Goal: Information Seeking & Learning: Learn about a topic

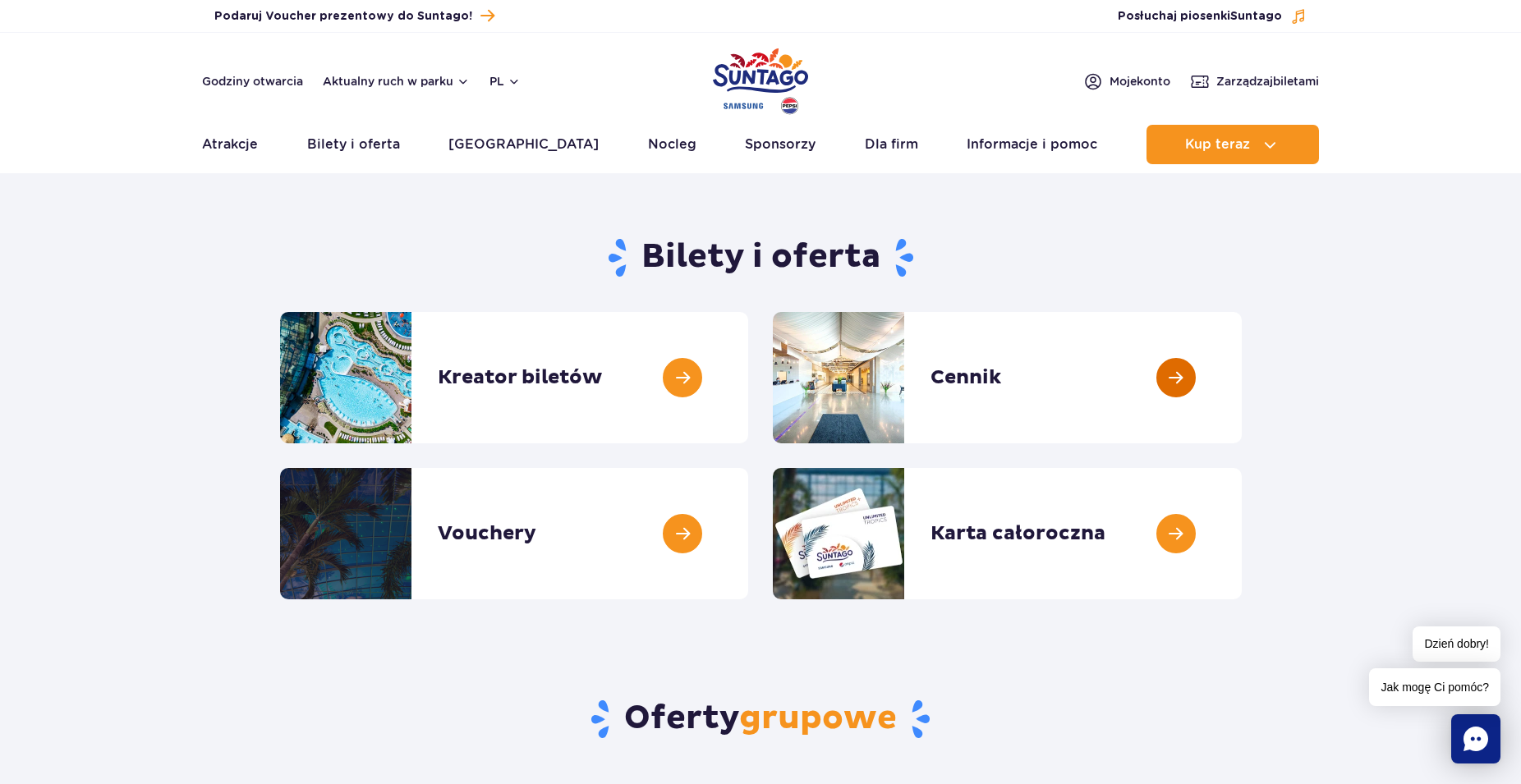
click at [1242, 380] on link at bounding box center [1242, 377] width 0 height 132
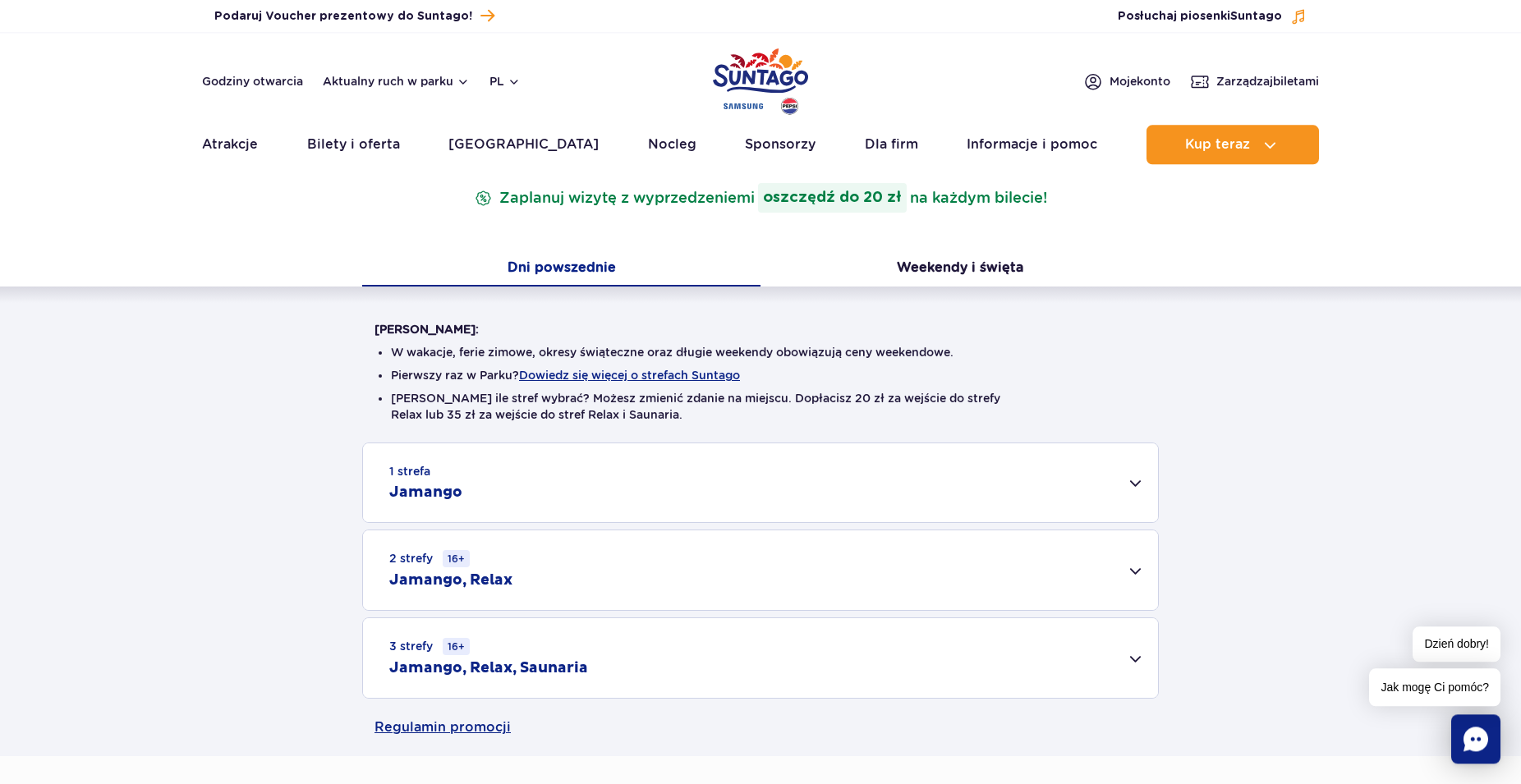
scroll to position [252, 0]
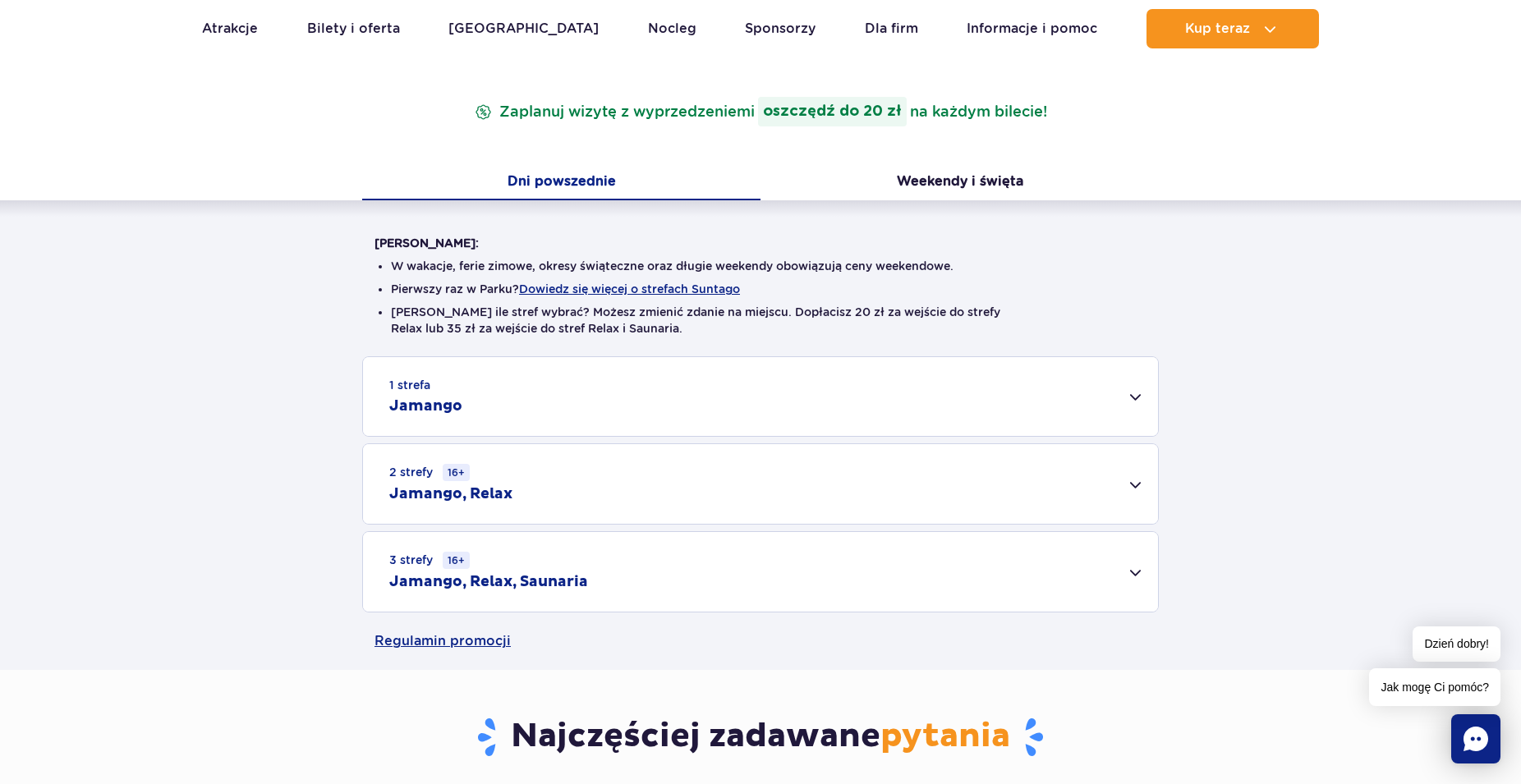
click at [423, 388] on small "1 strefa" at bounding box center [409, 385] width 41 height 16
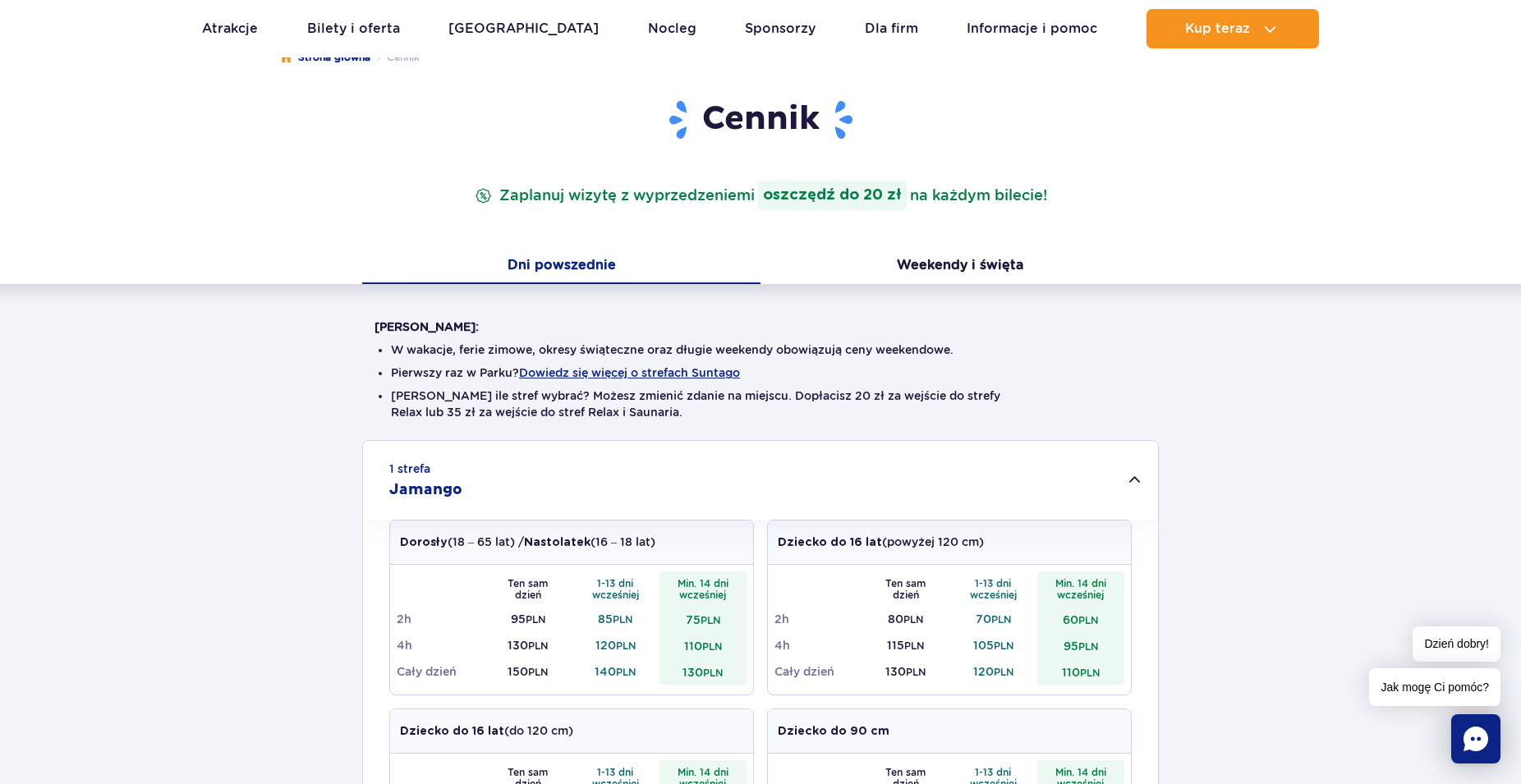
scroll to position [0, 0]
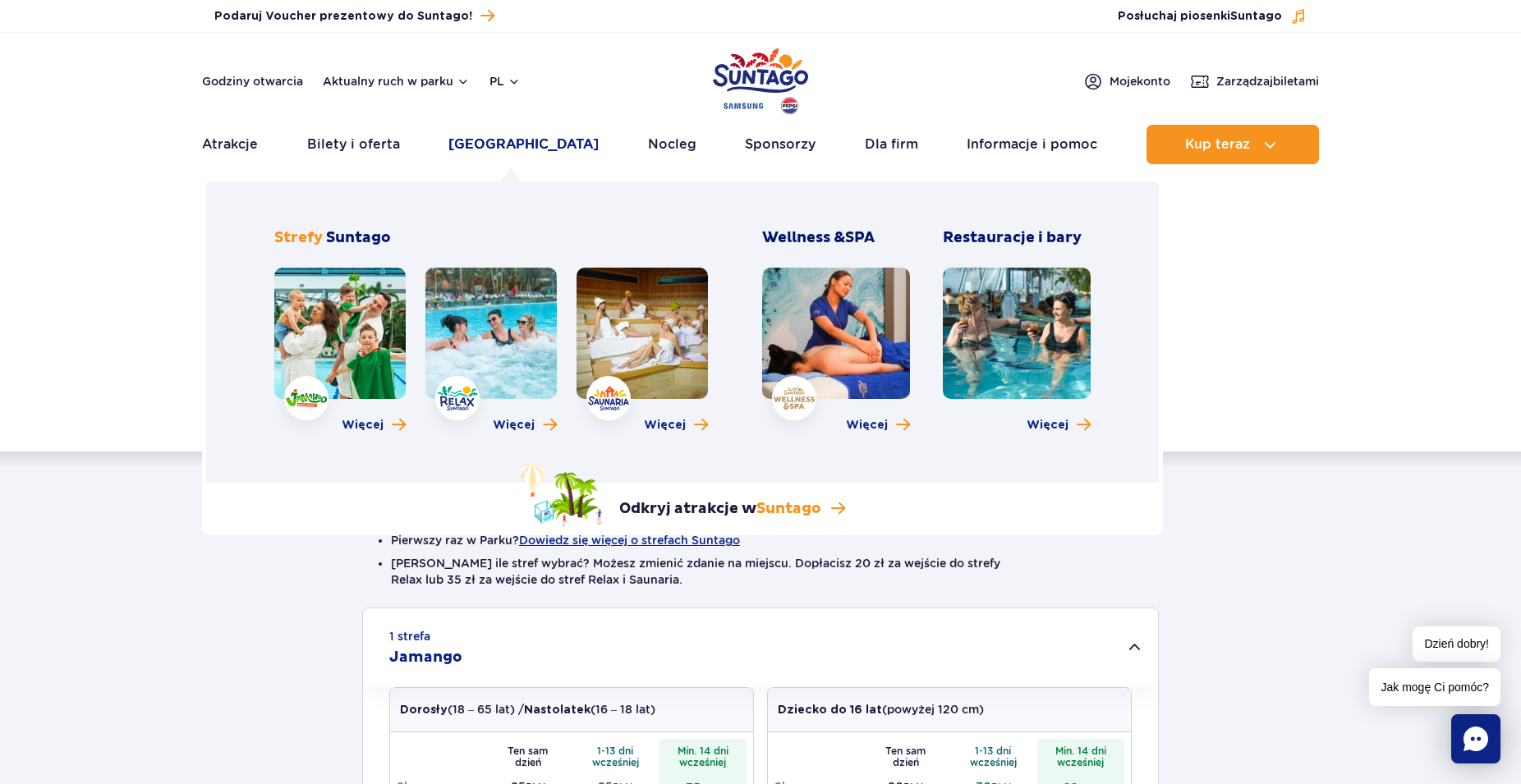
click at [512, 141] on link "[GEOGRAPHIC_DATA]" at bounding box center [522, 144] width 150 height 39
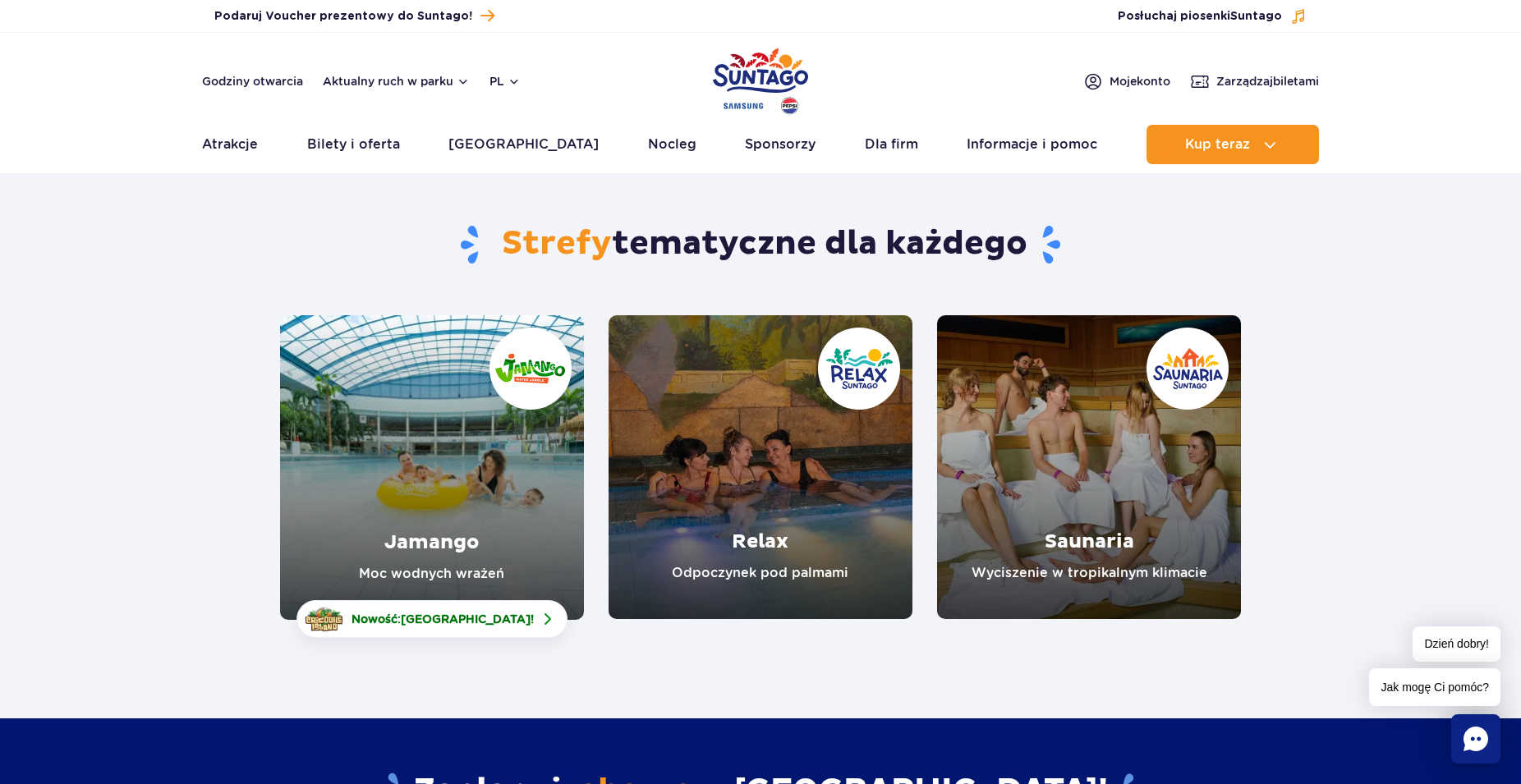
click at [418, 500] on link "Jamango" at bounding box center [432, 467] width 303 height 304
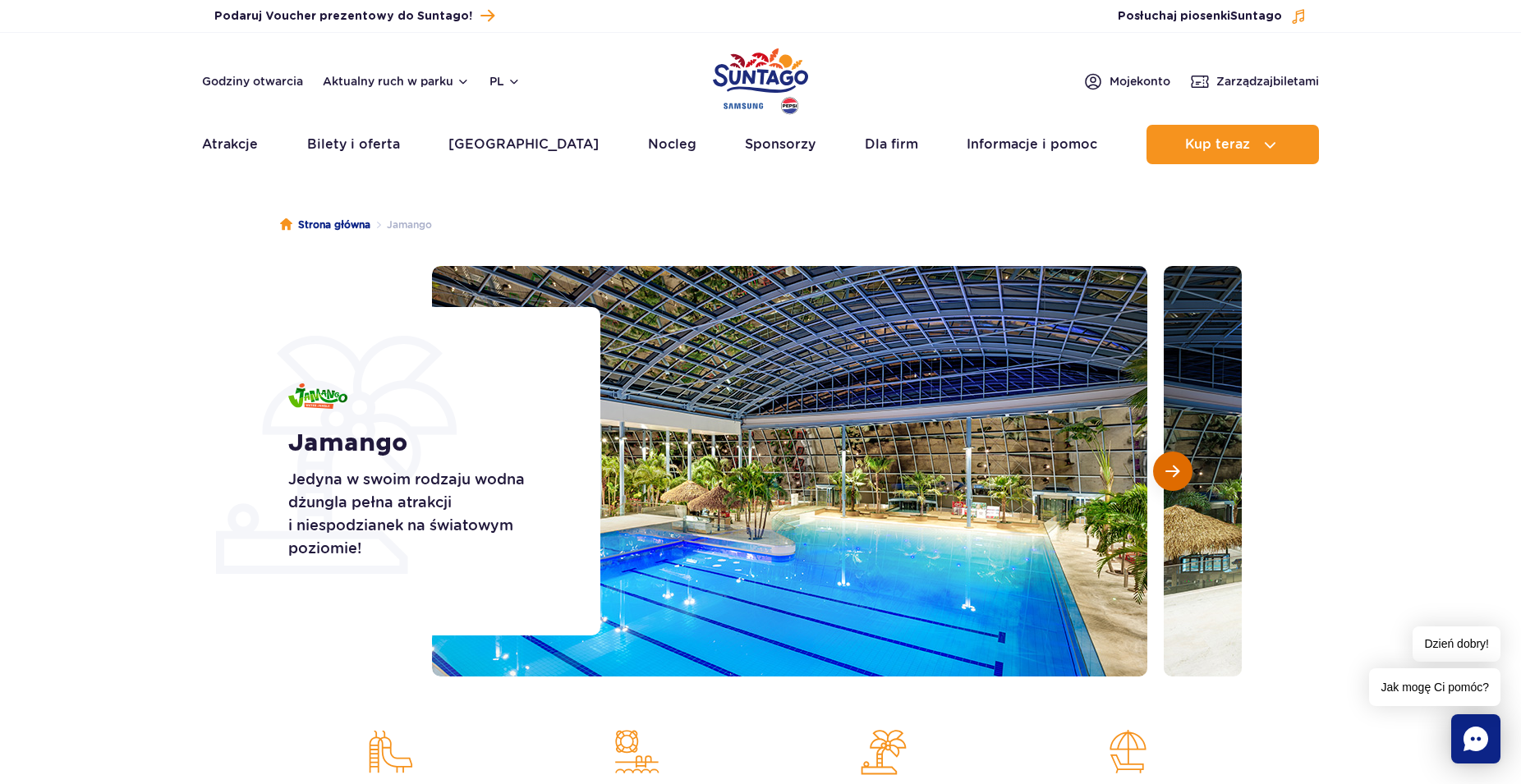
click at [1178, 480] on button "Następny slajd" at bounding box center [1172, 471] width 39 height 39
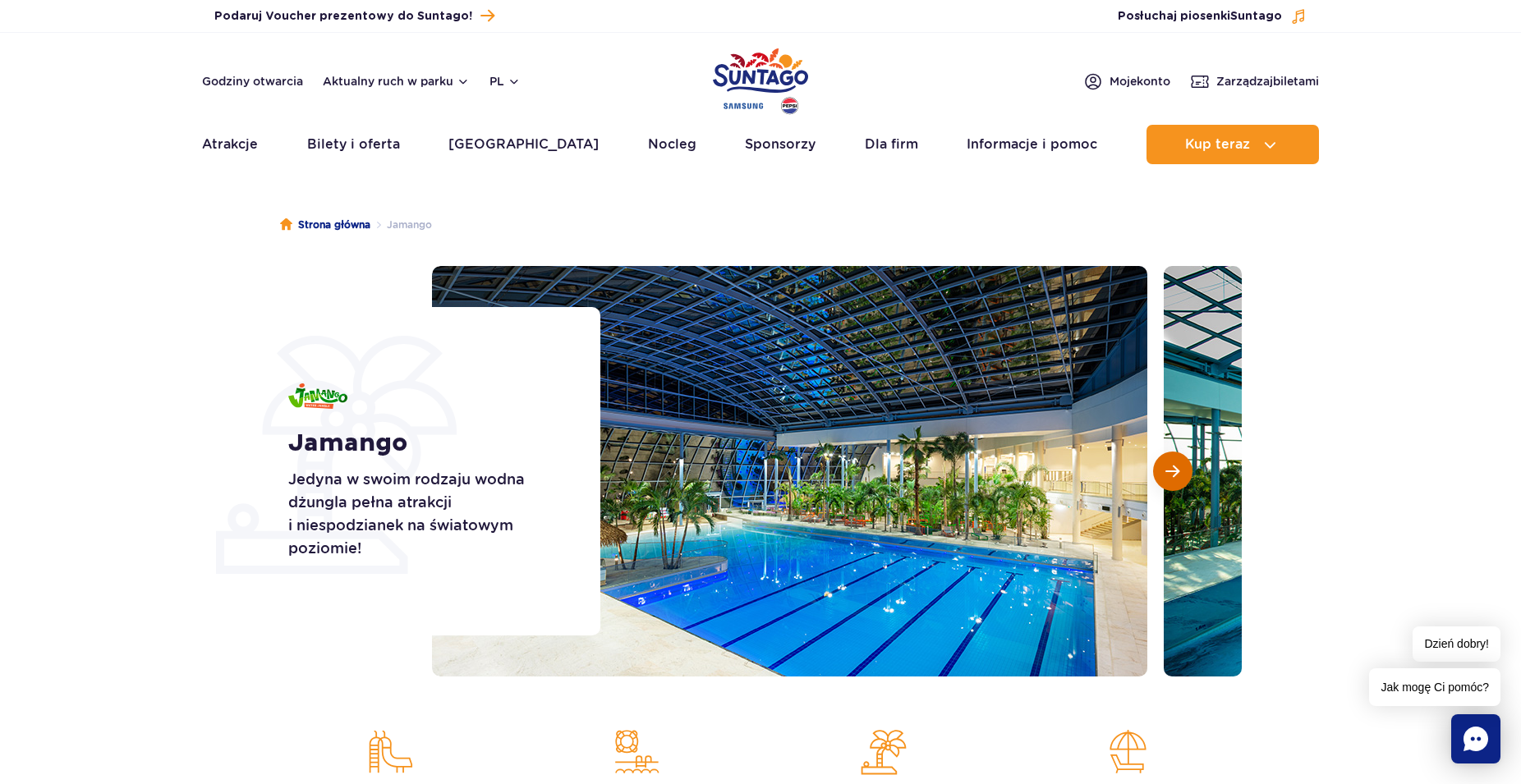
click at [1177, 479] on span "Następny slajd" at bounding box center [1171, 471] width 14 height 15
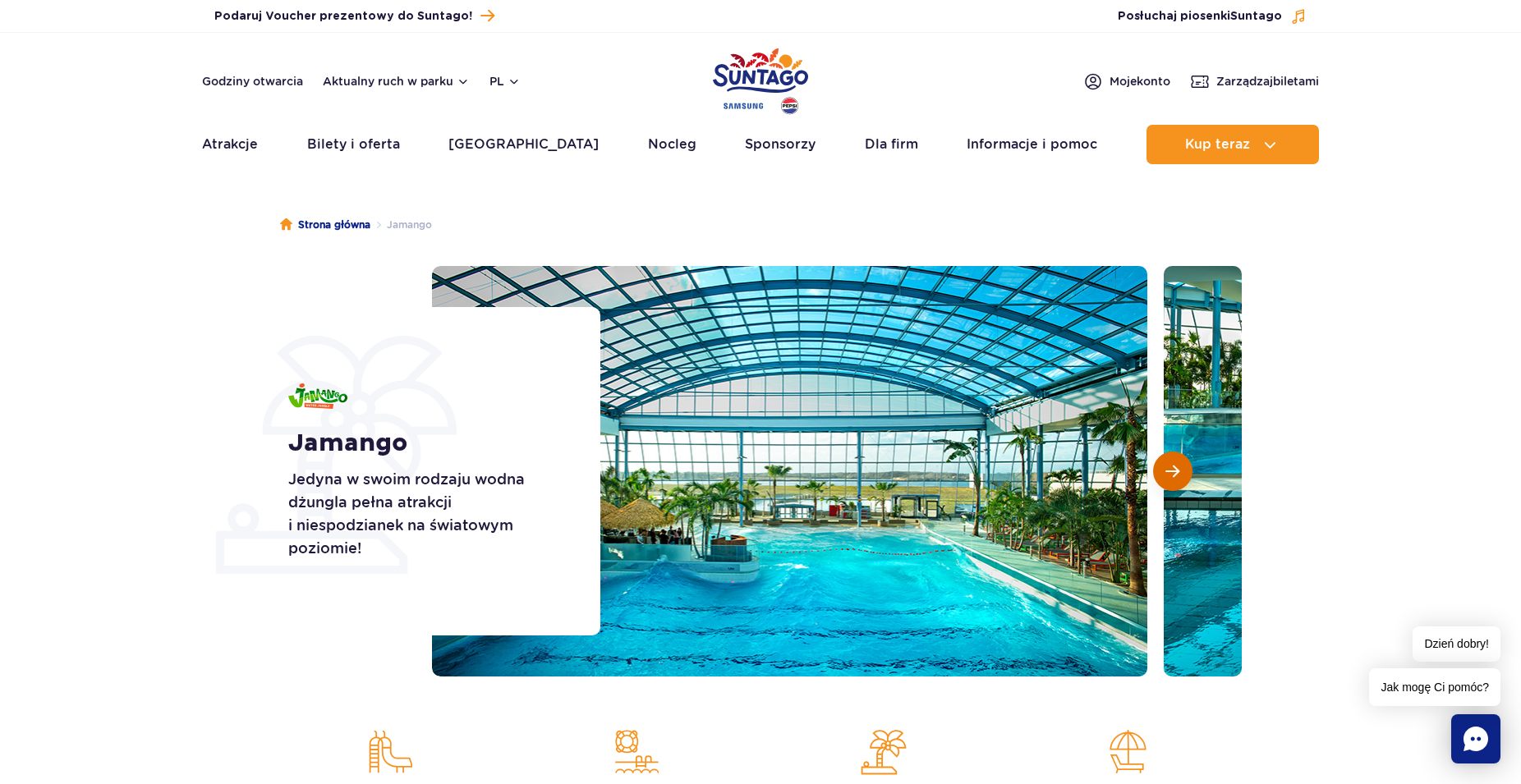
click at [1177, 477] on span "Następny slajd" at bounding box center [1171, 471] width 14 height 15
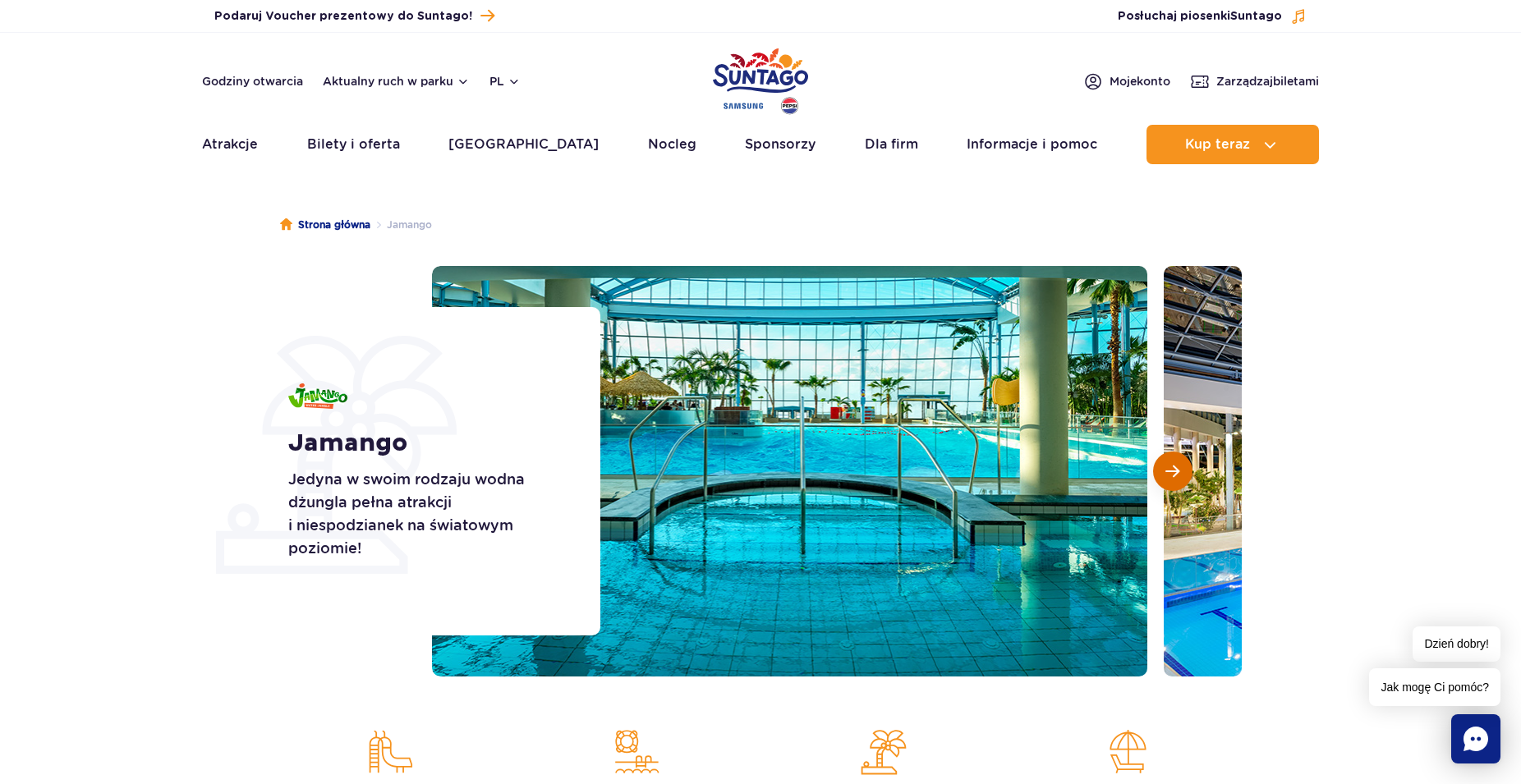
click at [1175, 475] on span "Następny slajd" at bounding box center [1171, 471] width 14 height 15
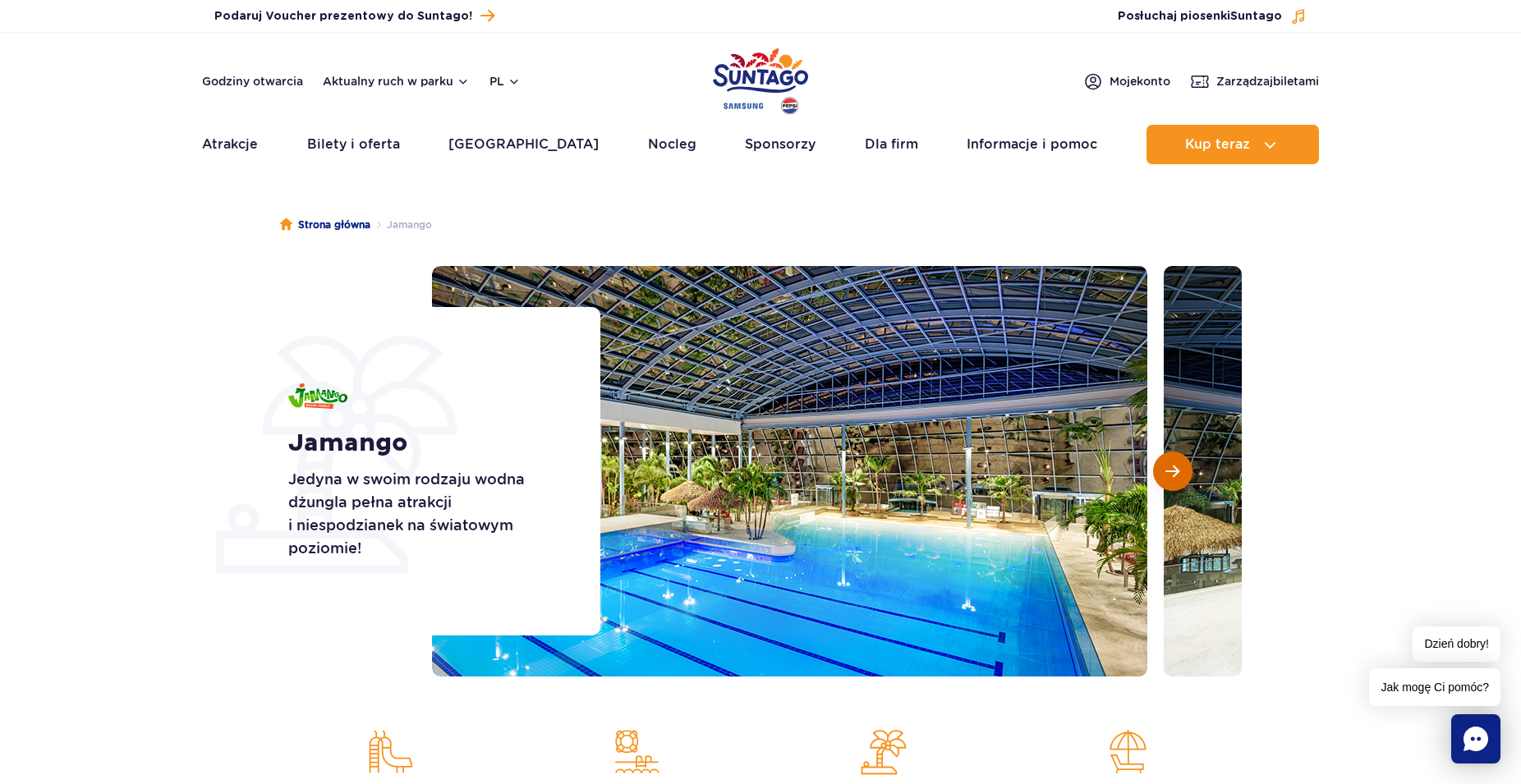
click at [1175, 475] on span "Następny slajd" at bounding box center [1171, 471] width 14 height 15
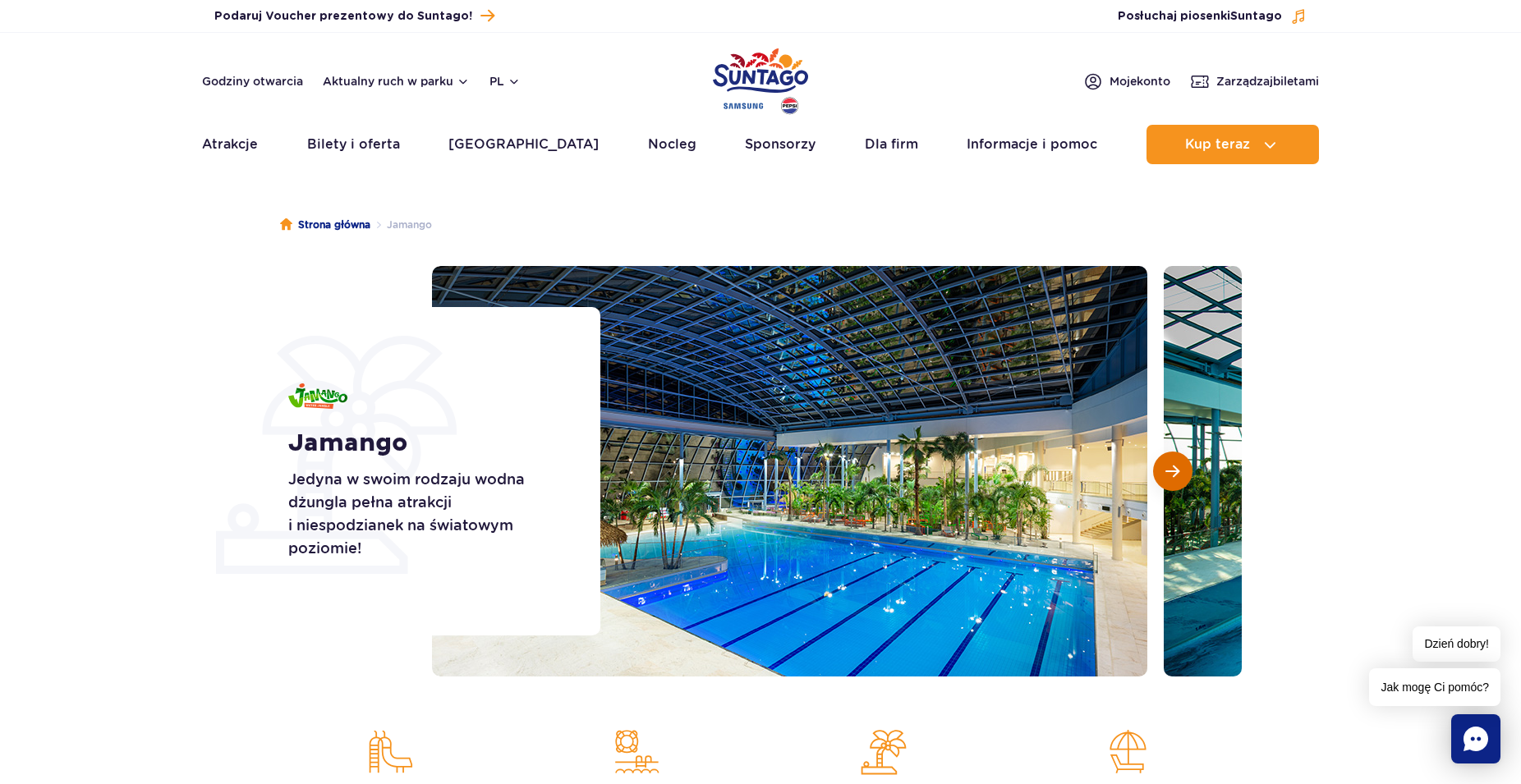
click at [1175, 475] on span "Następny slajd" at bounding box center [1171, 471] width 14 height 15
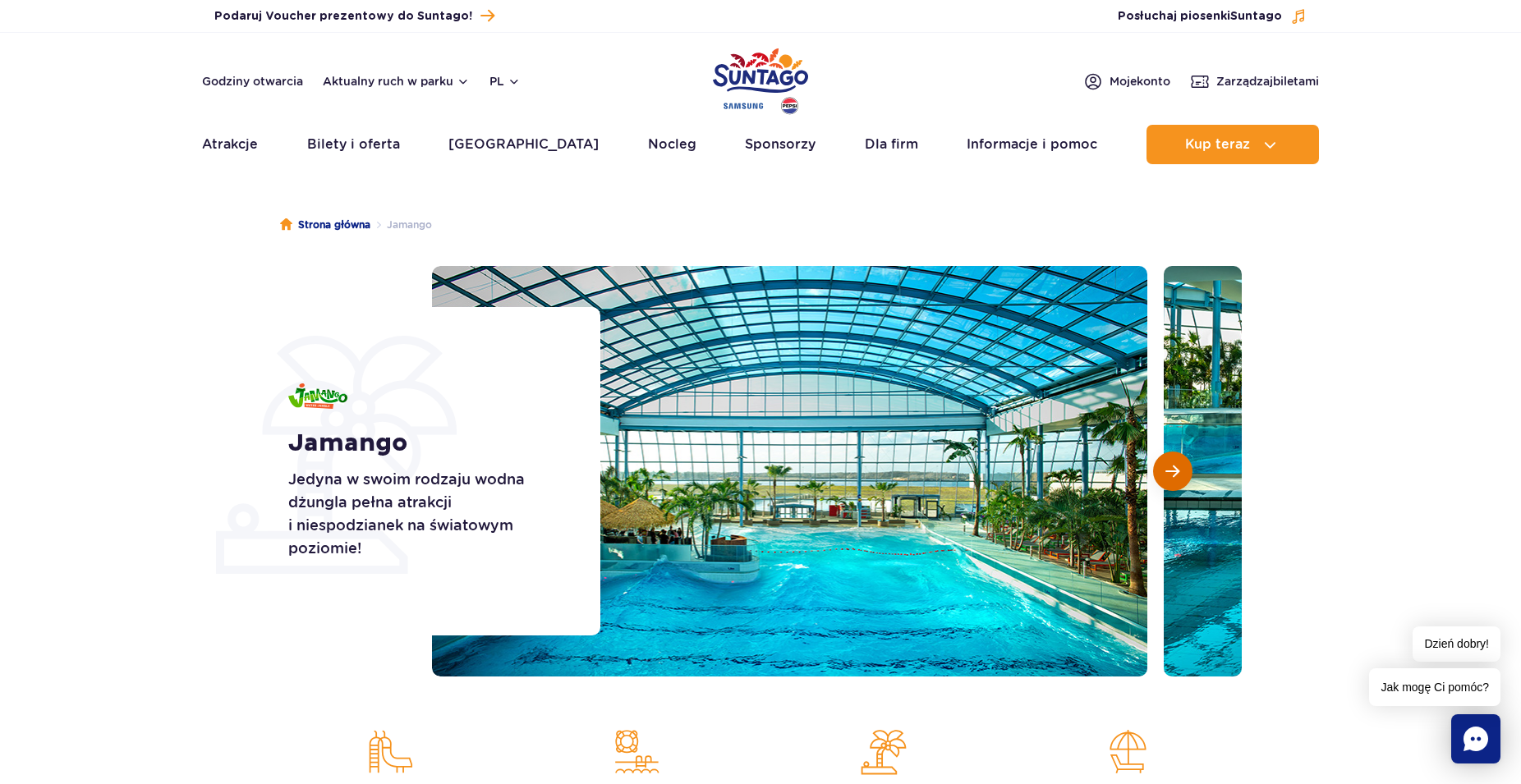
click at [1175, 475] on span "Następny slajd" at bounding box center [1171, 471] width 14 height 15
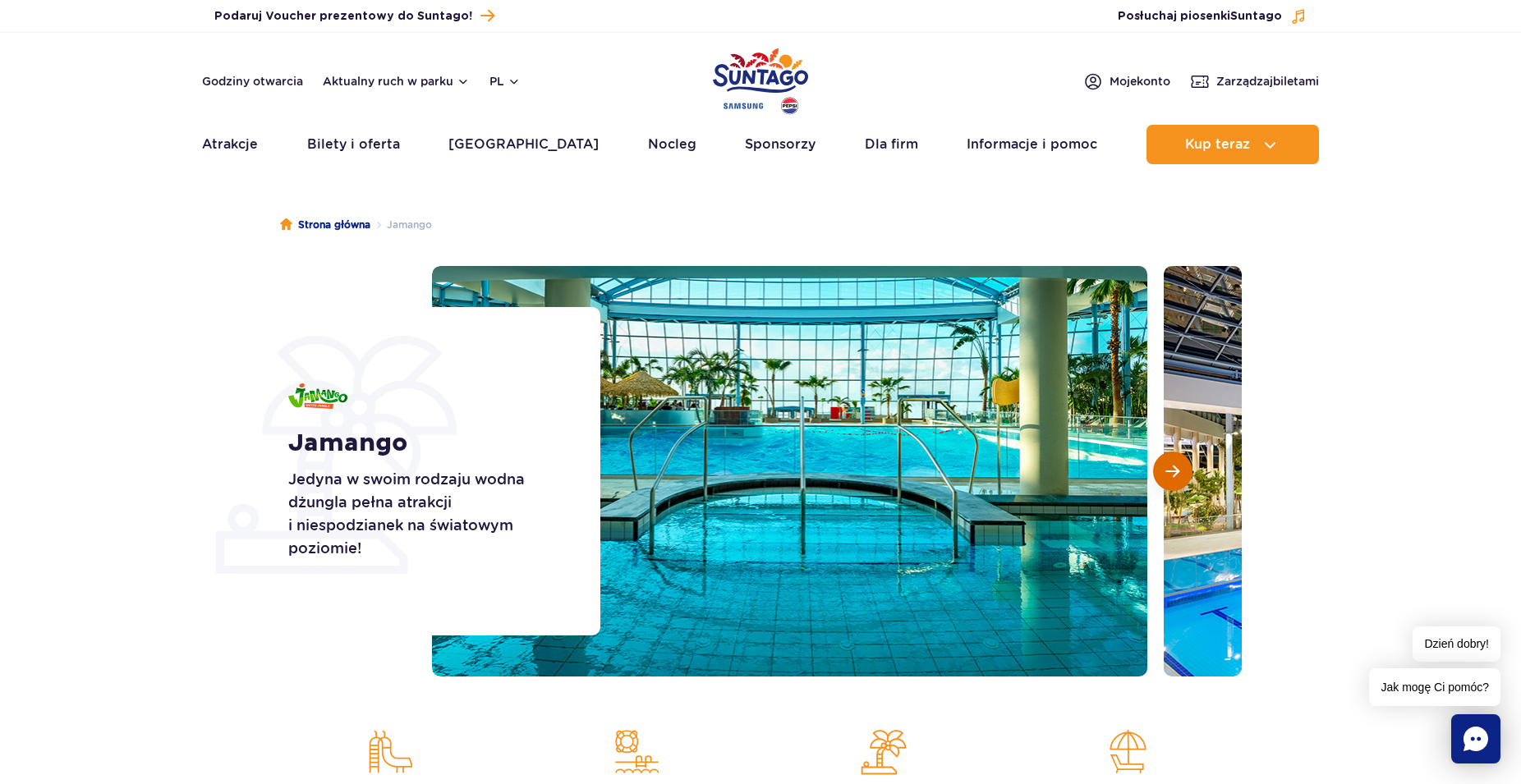
click at [1175, 475] on span "Następny slajd" at bounding box center [1171, 471] width 14 height 15
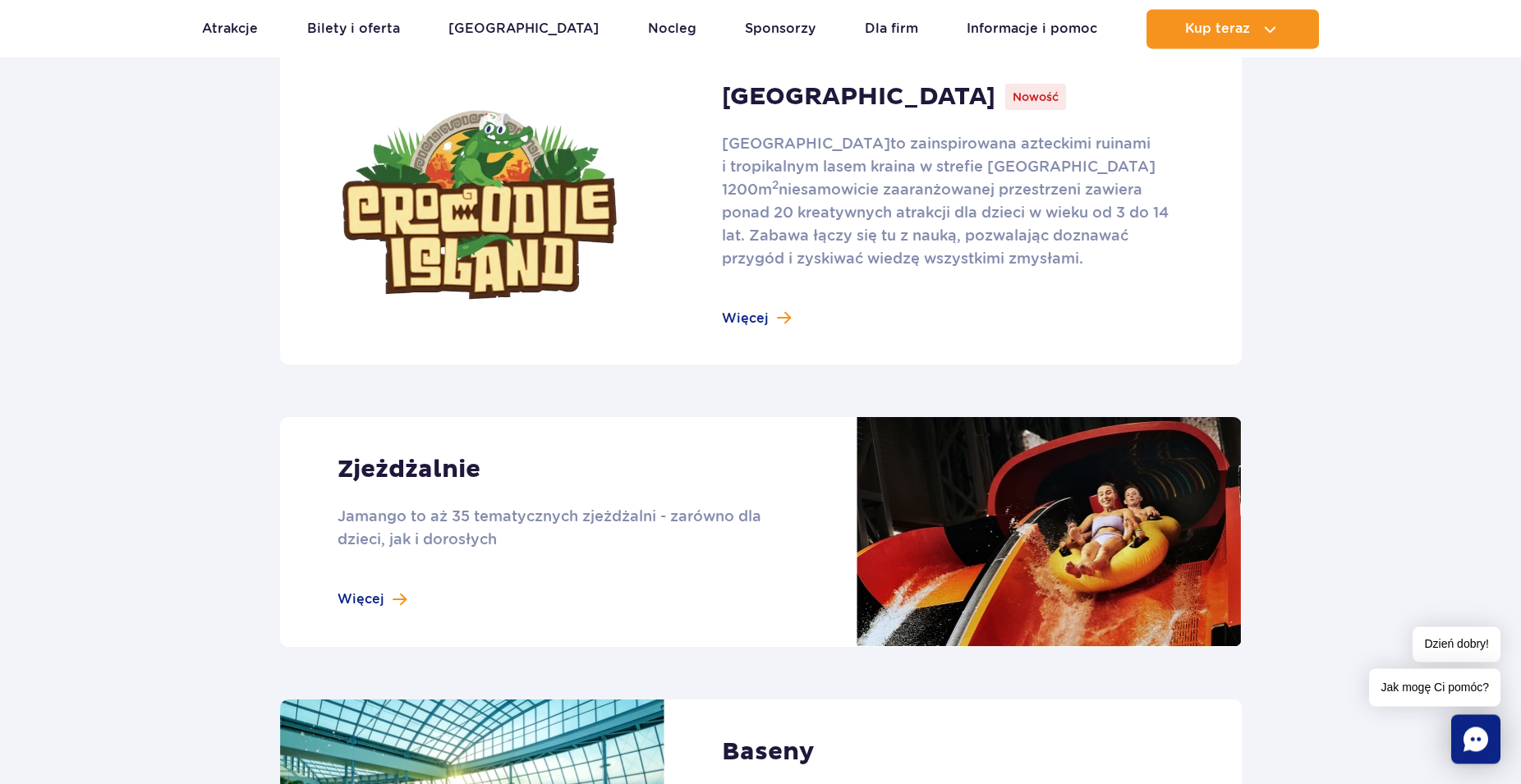
scroll to position [1088, 0]
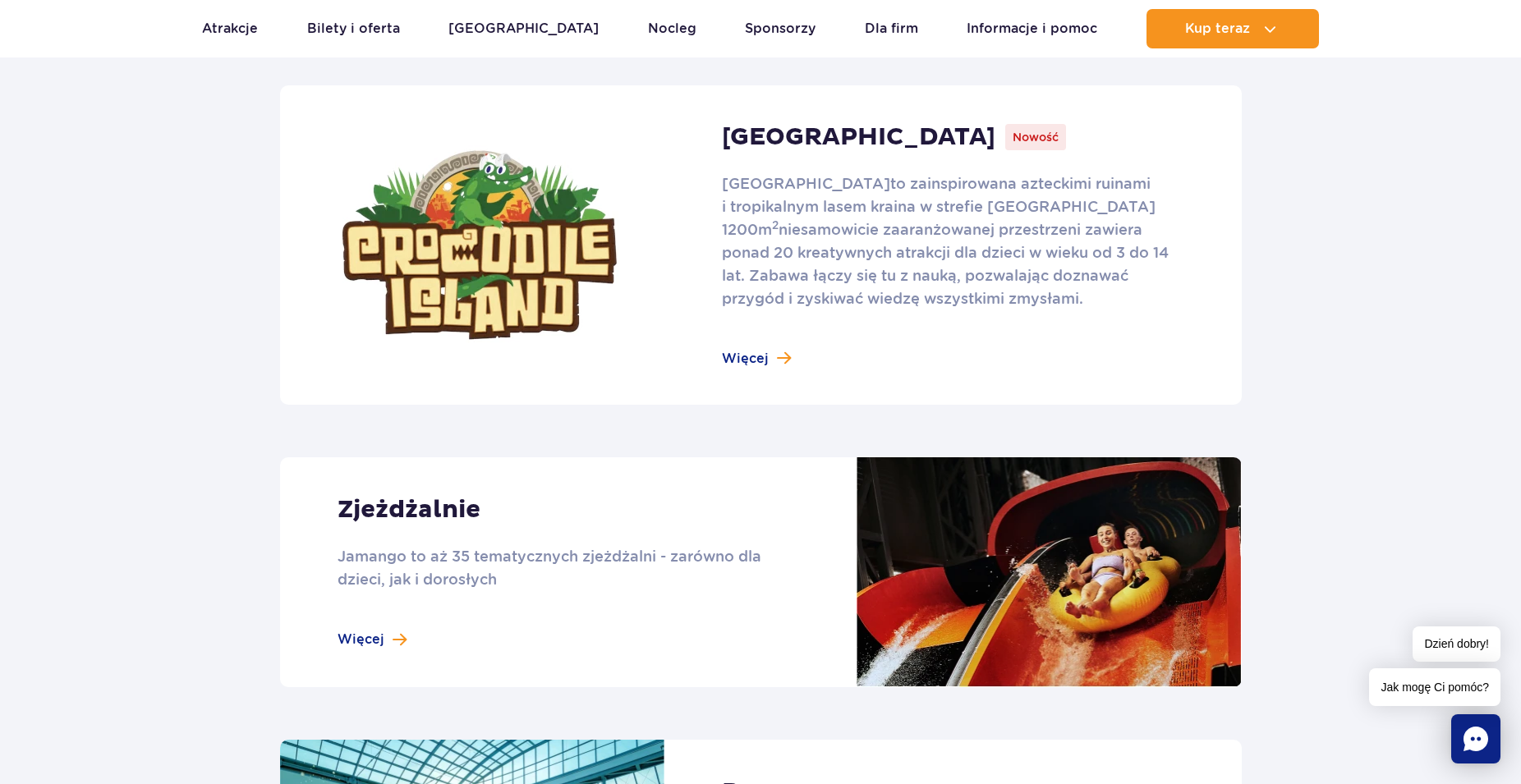
click at [755, 354] on link at bounding box center [760, 245] width 961 height 320
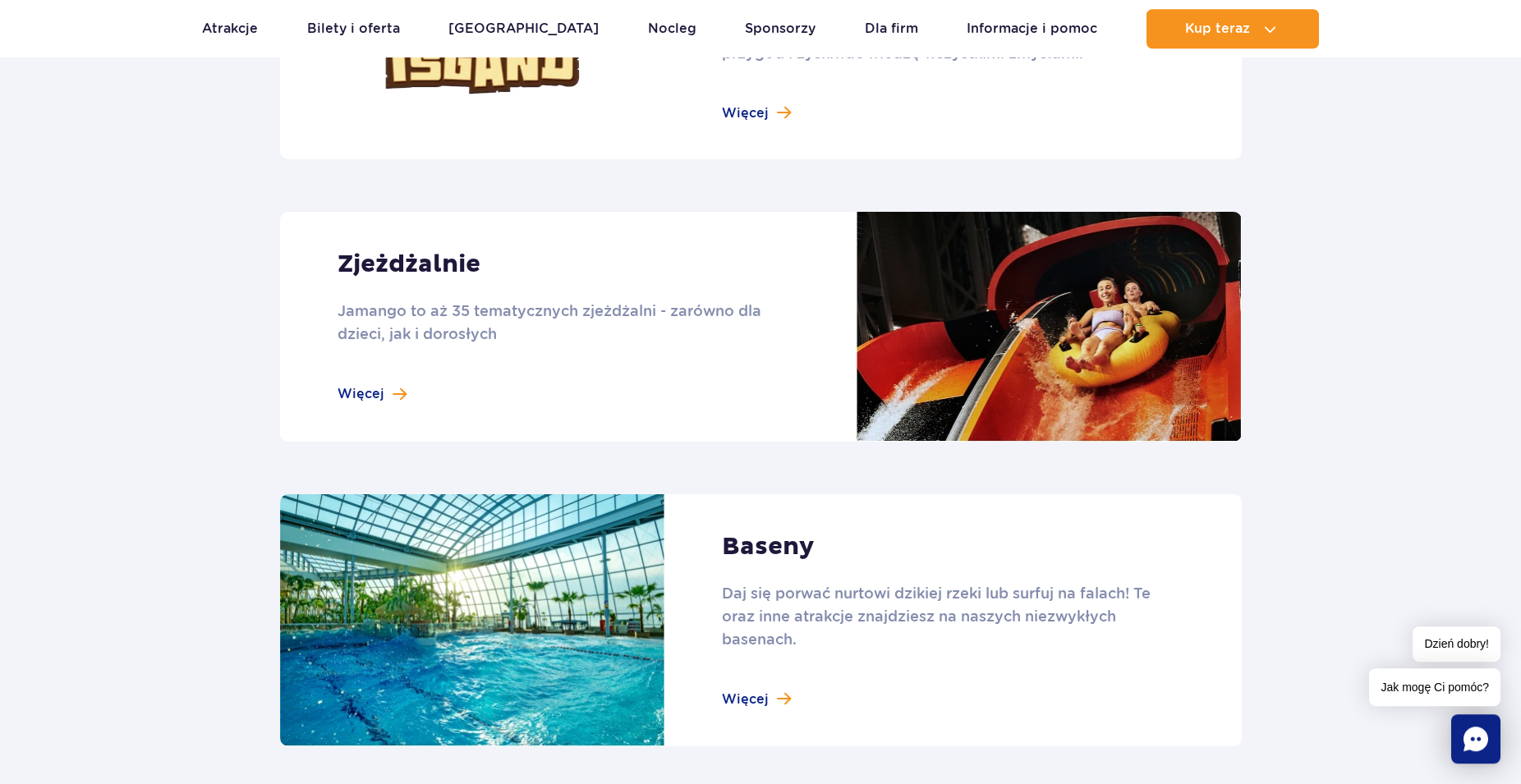
scroll to position [1340, 0]
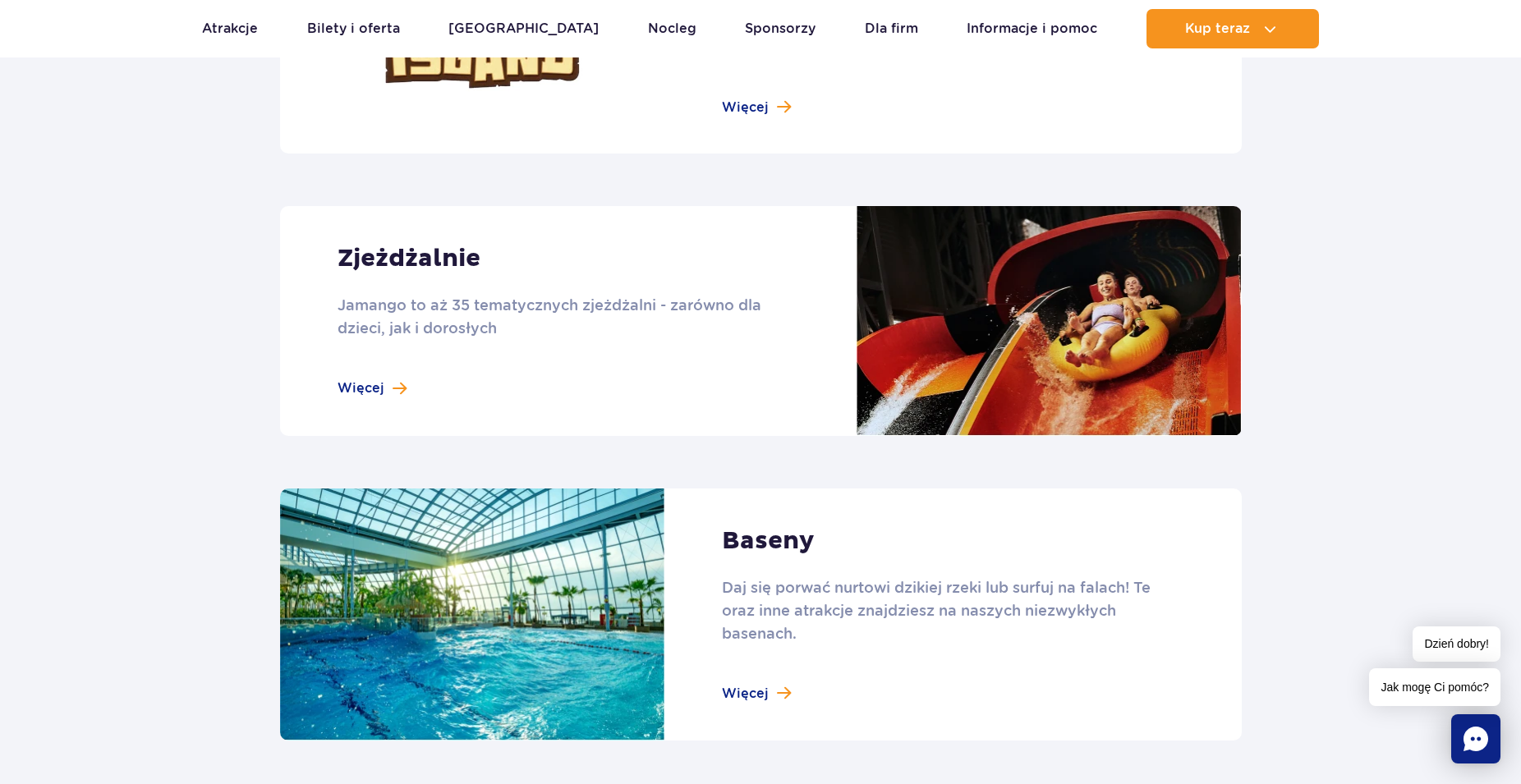
click at [374, 383] on link at bounding box center [760, 321] width 961 height 230
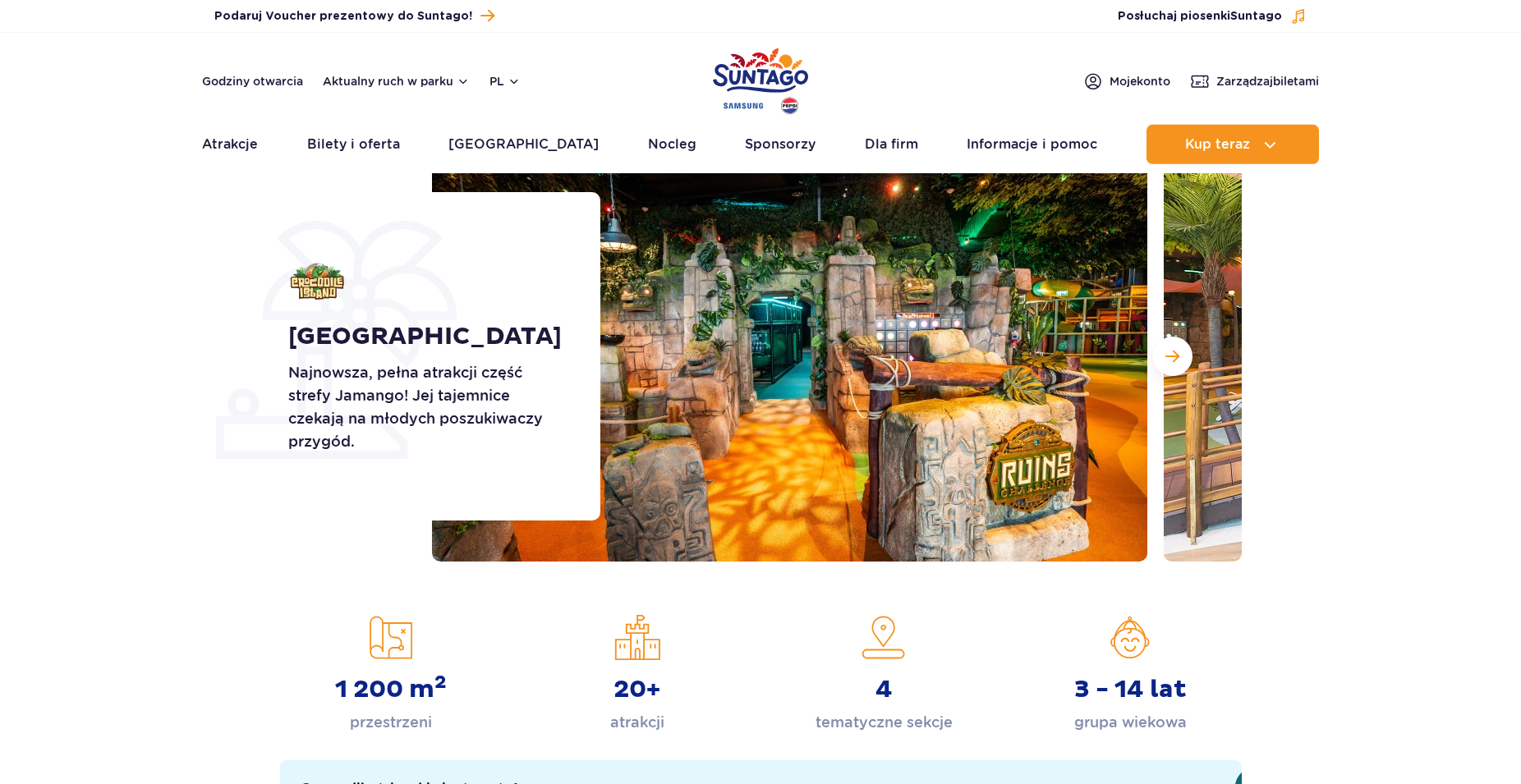
scroll to position [167, 0]
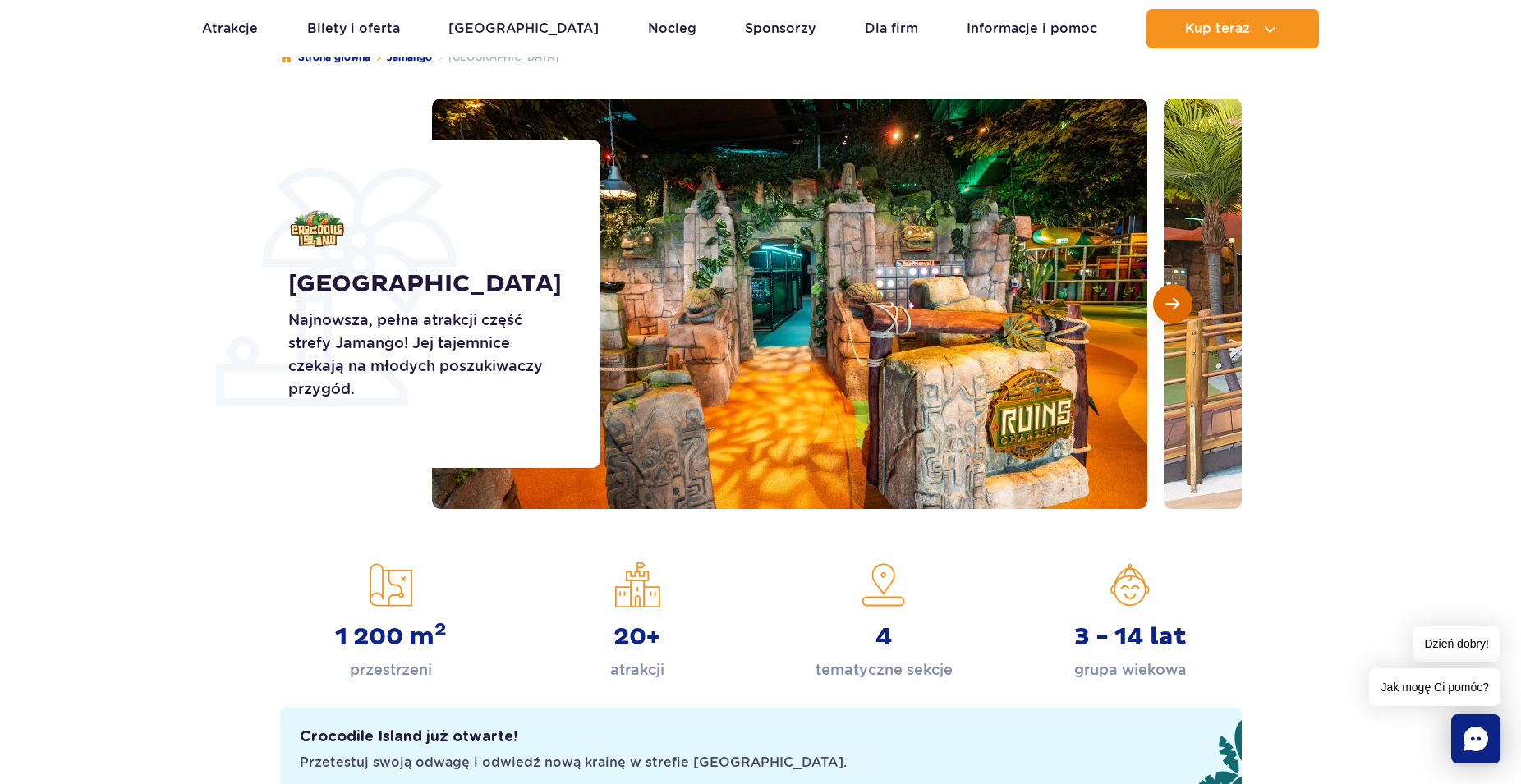
click at [1170, 304] on span "Następny slajd" at bounding box center [1171, 303] width 14 height 15
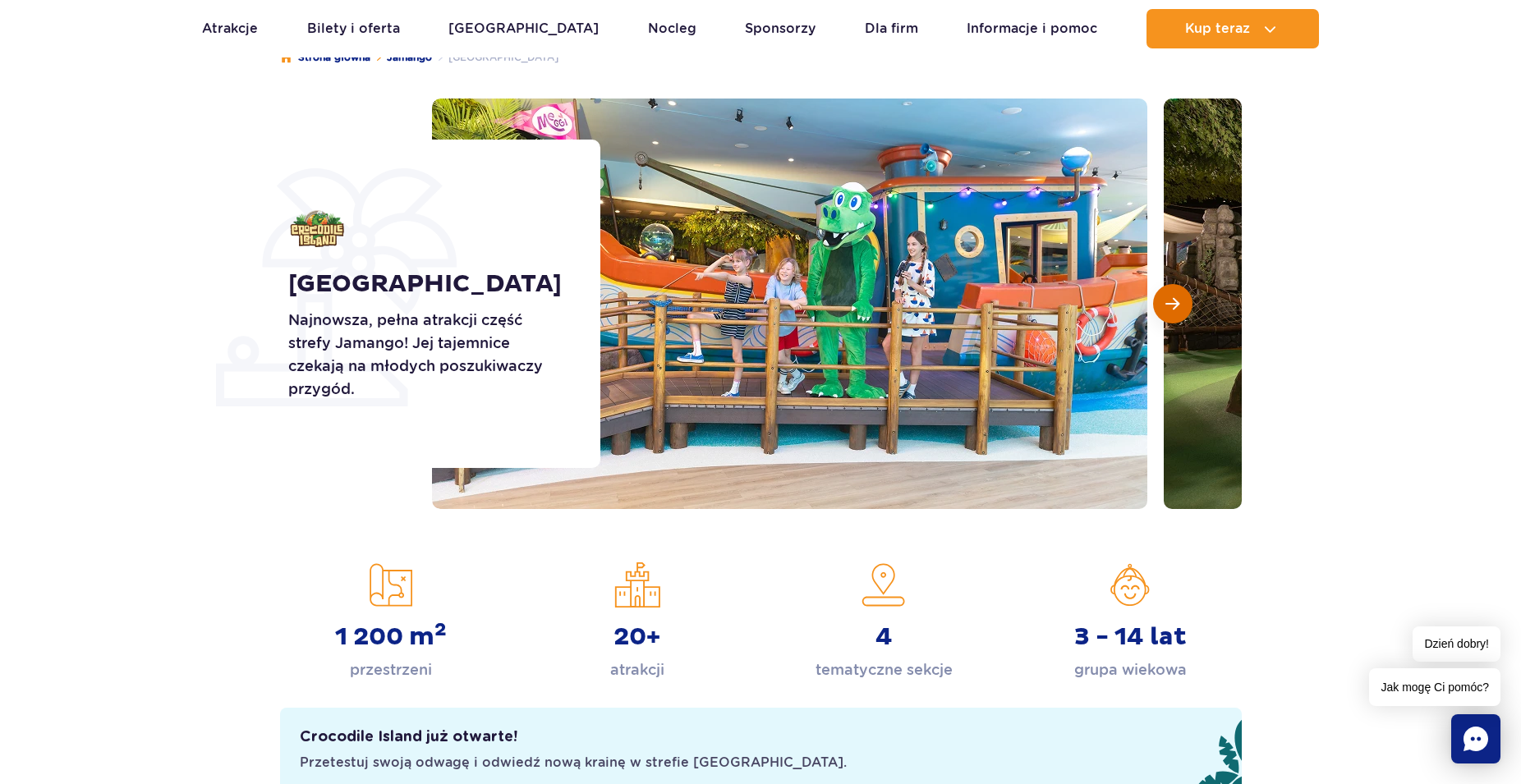
click at [1170, 304] on span "Następny slajd" at bounding box center [1171, 303] width 14 height 15
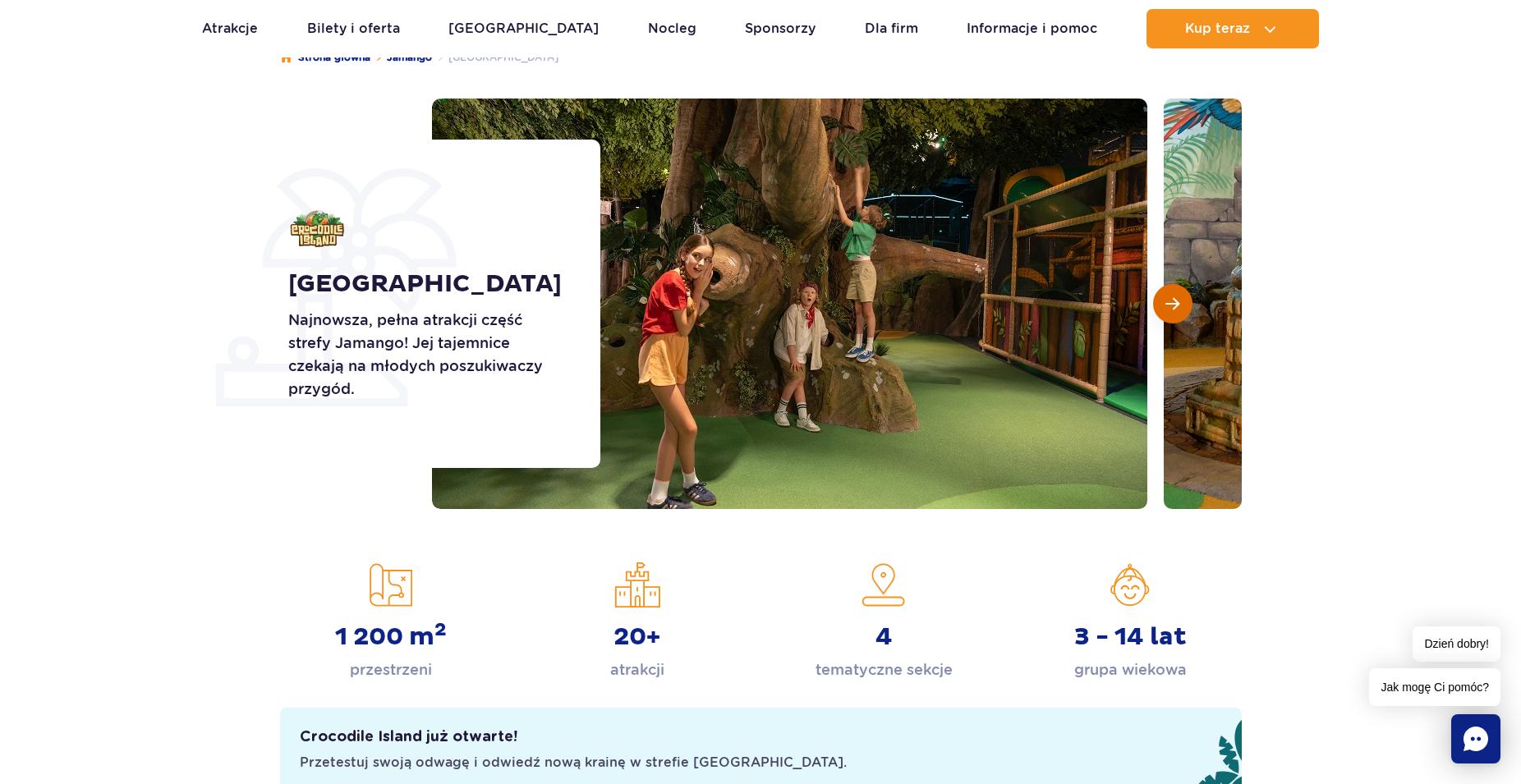
click at [1171, 309] on span "Następny slajd" at bounding box center [1171, 303] width 14 height 15
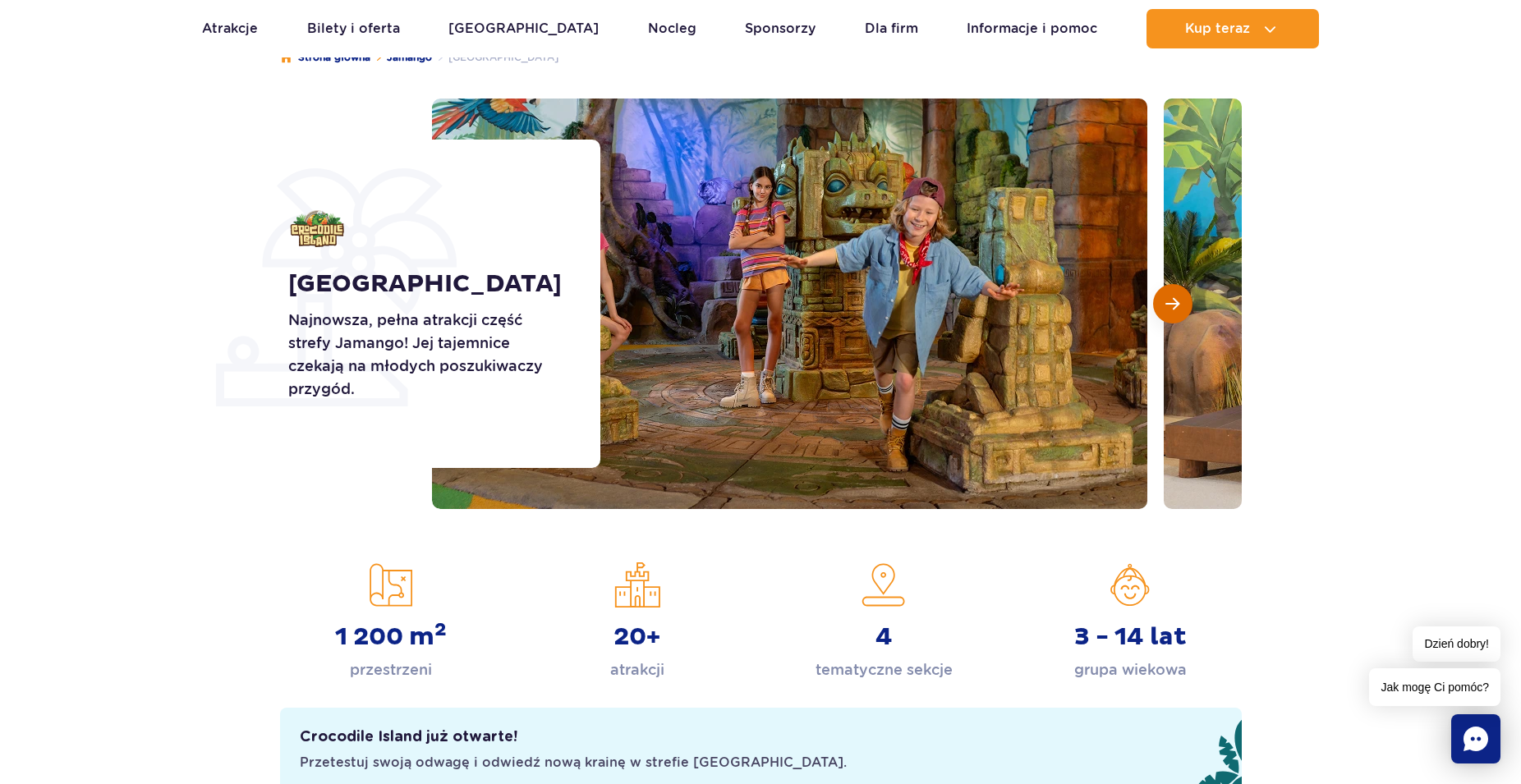
click at [1169, 310] on span "Następny slajd" at bounding box center [1171, 303] width 14 height 15
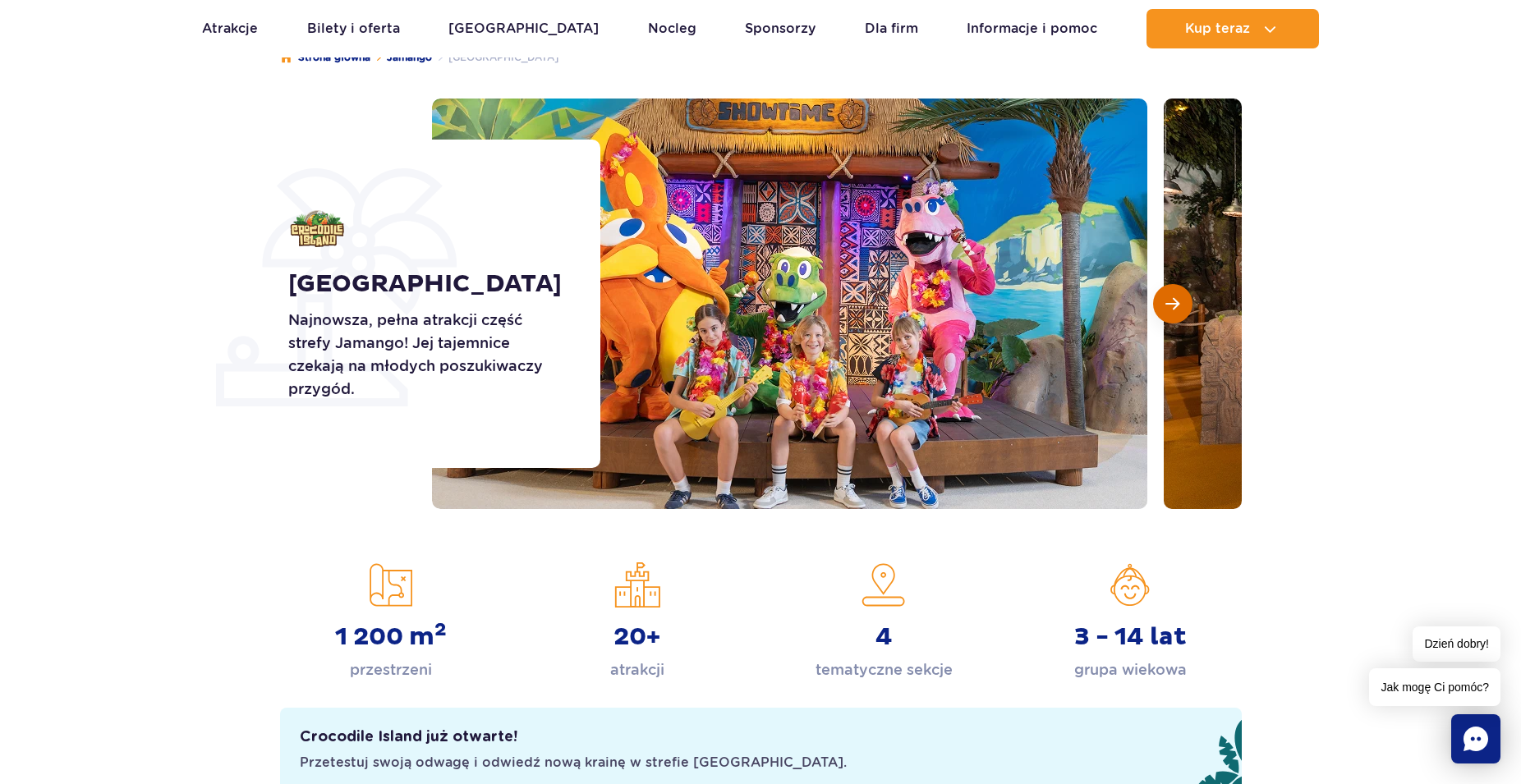
click at [1169, 302] on span "Następny slajd" at bounding box center [1171, 303] width 14 height 15
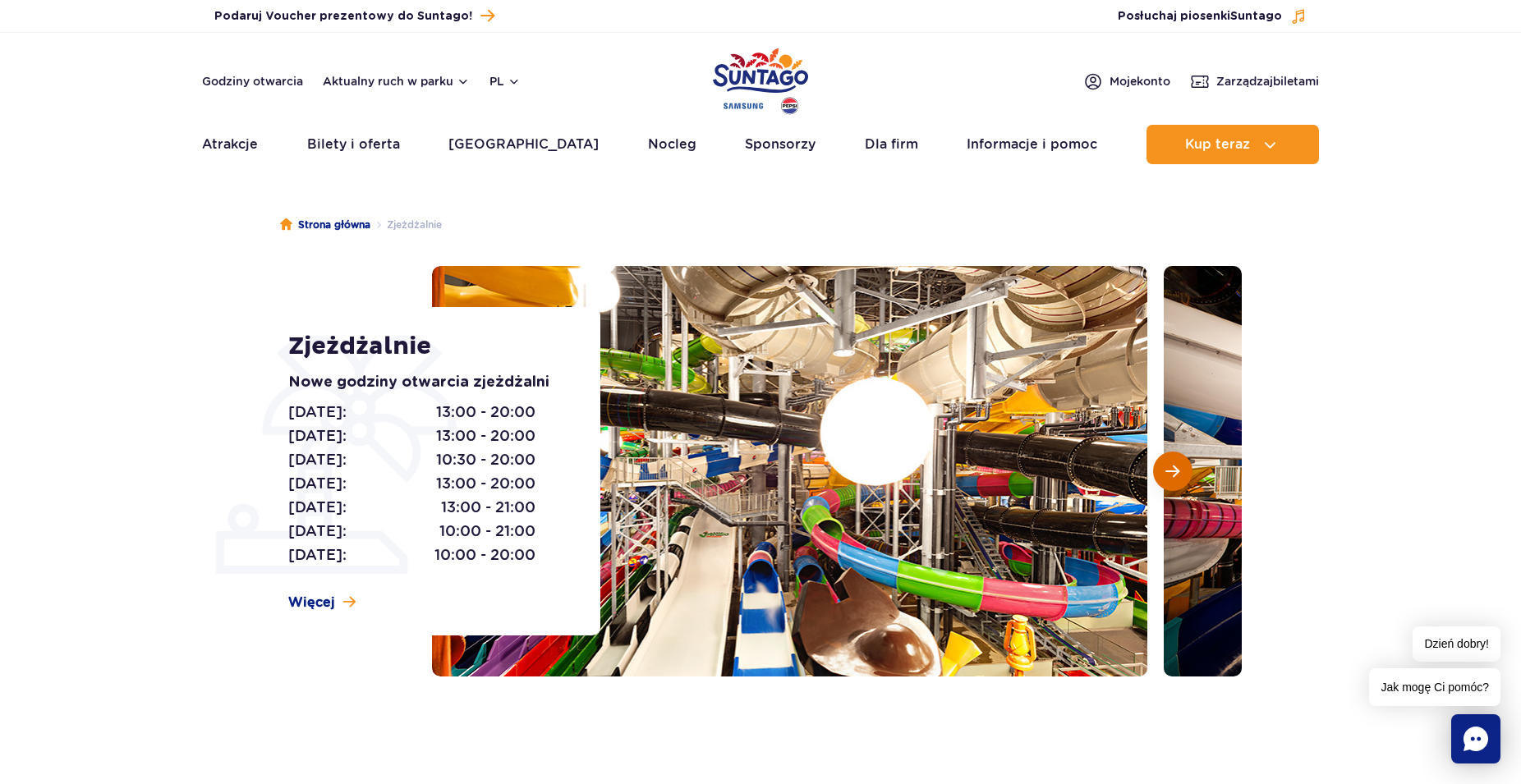
click at [1165, 481] on button "Następny slajd" at bounding box center [1172, 471] width 39 height 39
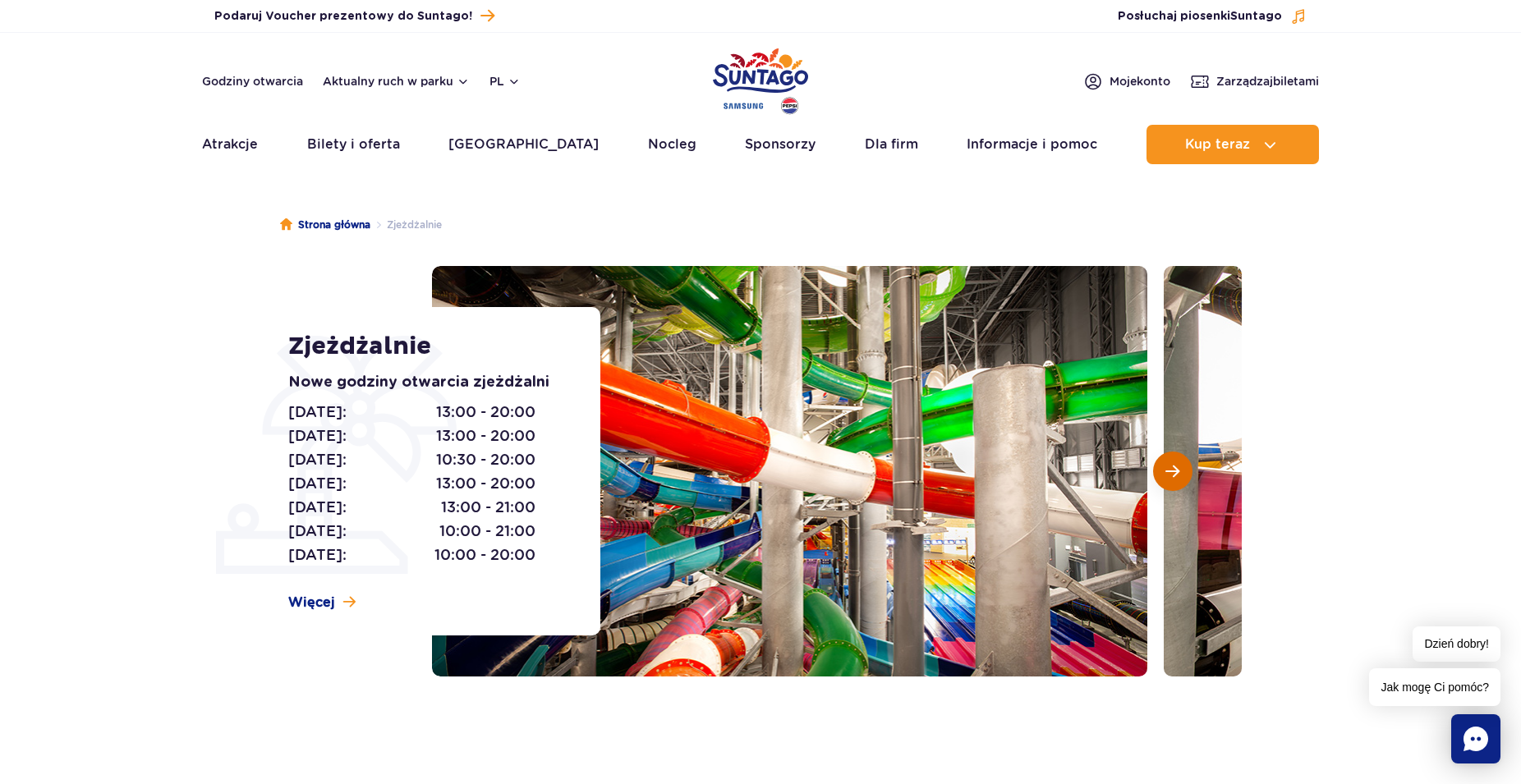
click at [1165, 470] on button "Następny slajd" at bounding box center [1172, 471] width 39 height 39
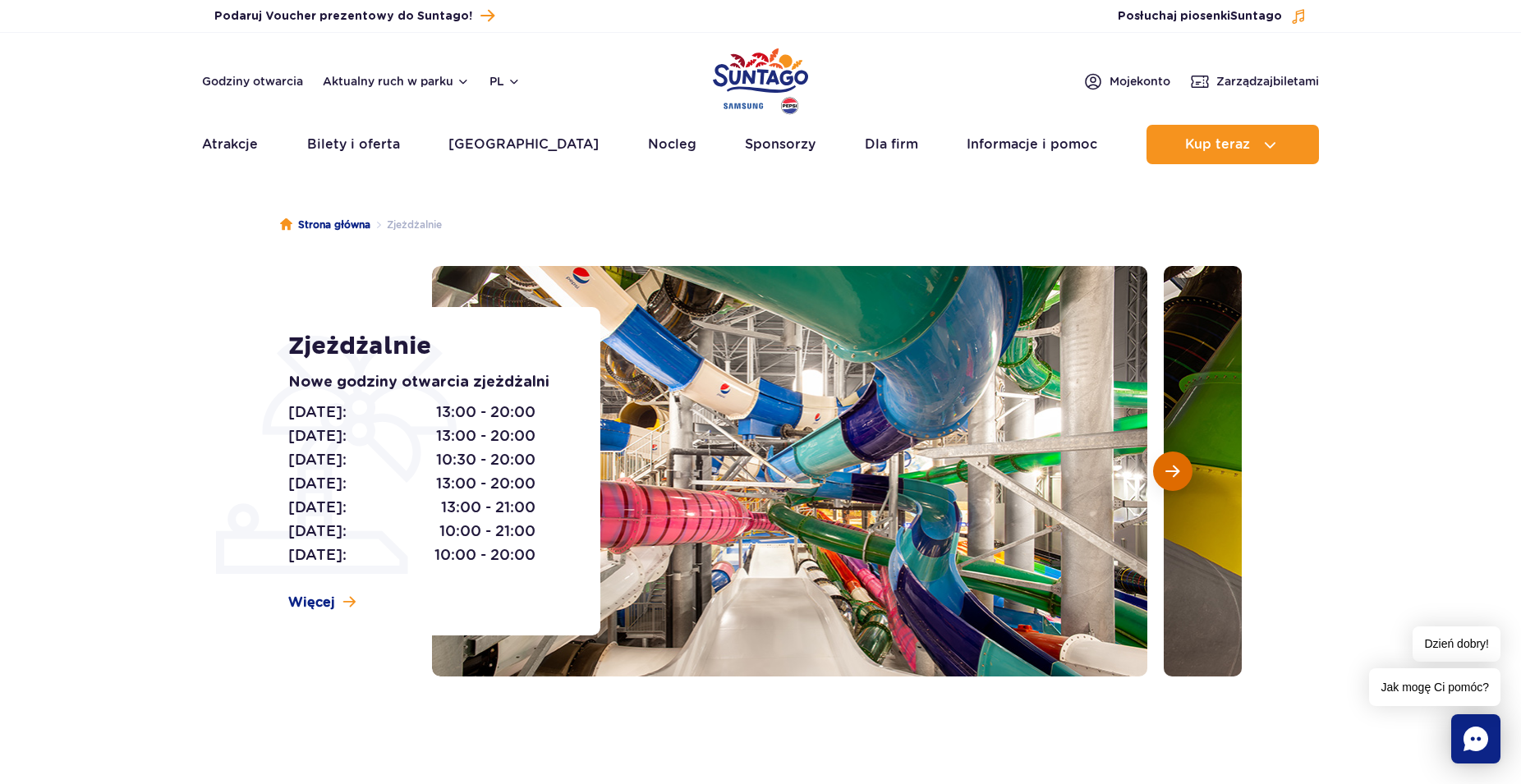
click at [1158, 466] on button "Następny slajd" at bounding box center [1172, 471] width 39 height 39
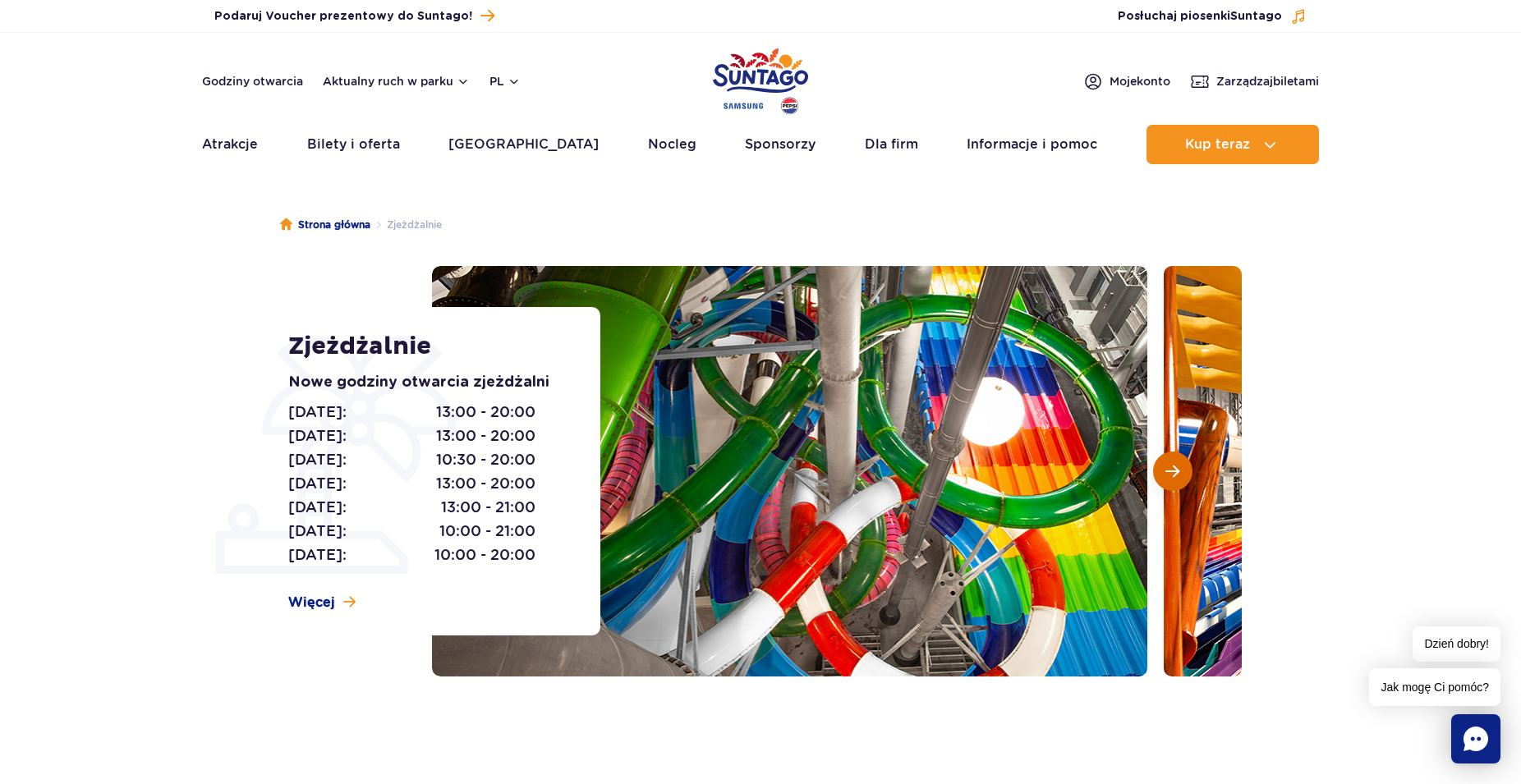
click at [1158, 466] on button "Następny slajd" at bounding box center [1172, 471] width 39 height 39
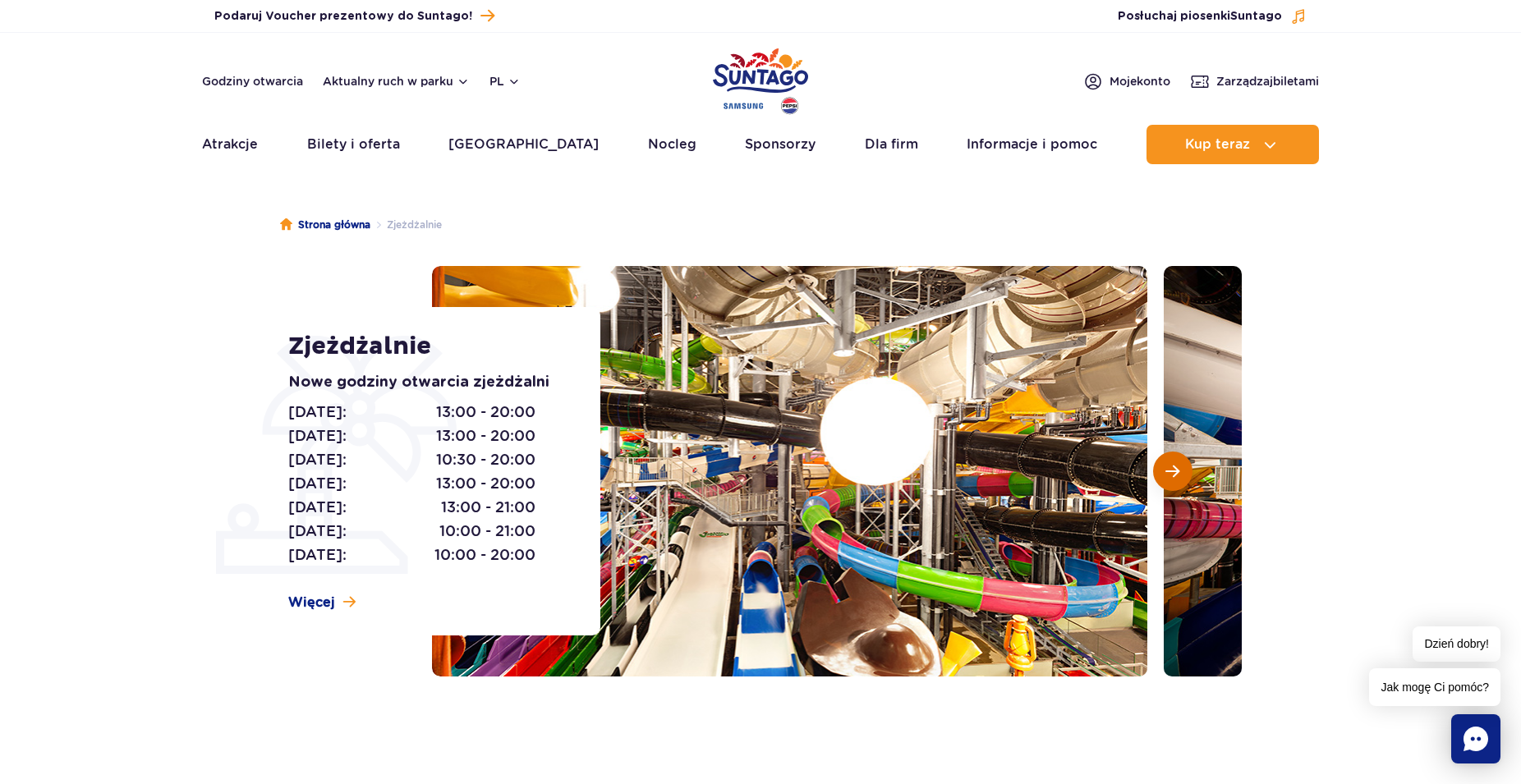
click at [1158, 466] on button "Następny slajd" at bounding box center [1172, 471] width 39 height 39
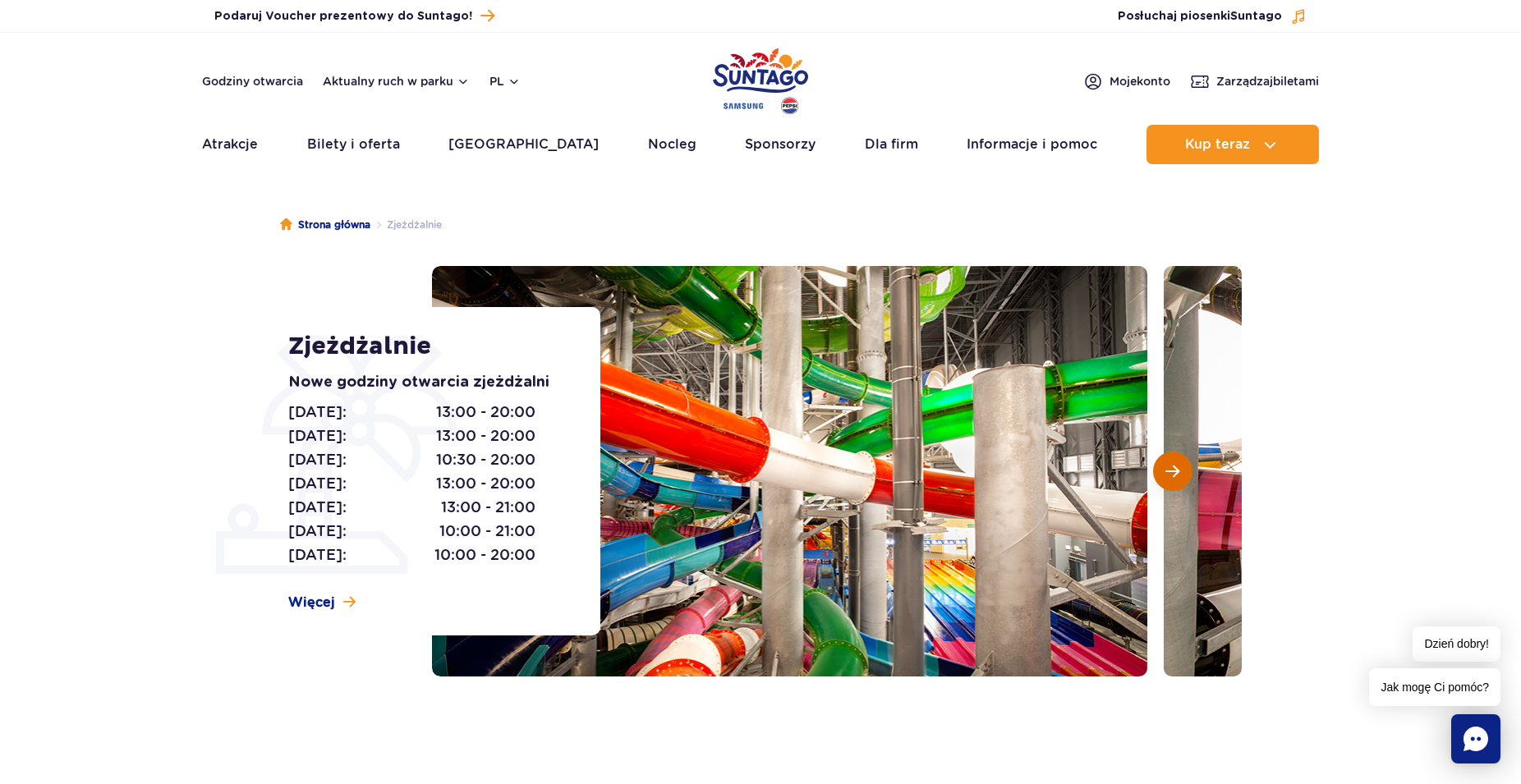
click at [1158, 466] on button "Następny slajd" at bounding box center [1172, 471] width 39 height 39
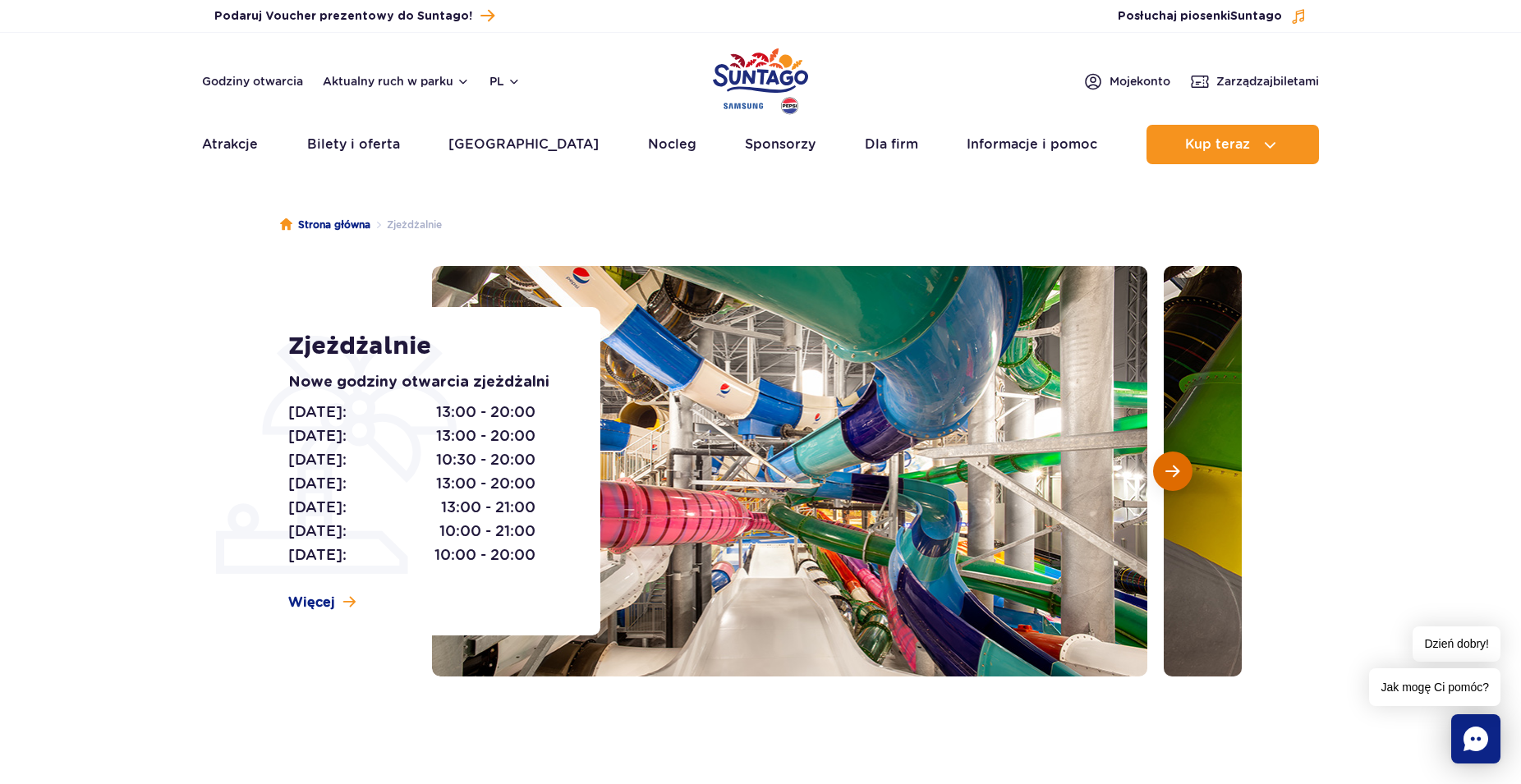
click at [1158, 466] on button "Następny slajd" at bounding box center [1172, 471] width 39 height 39
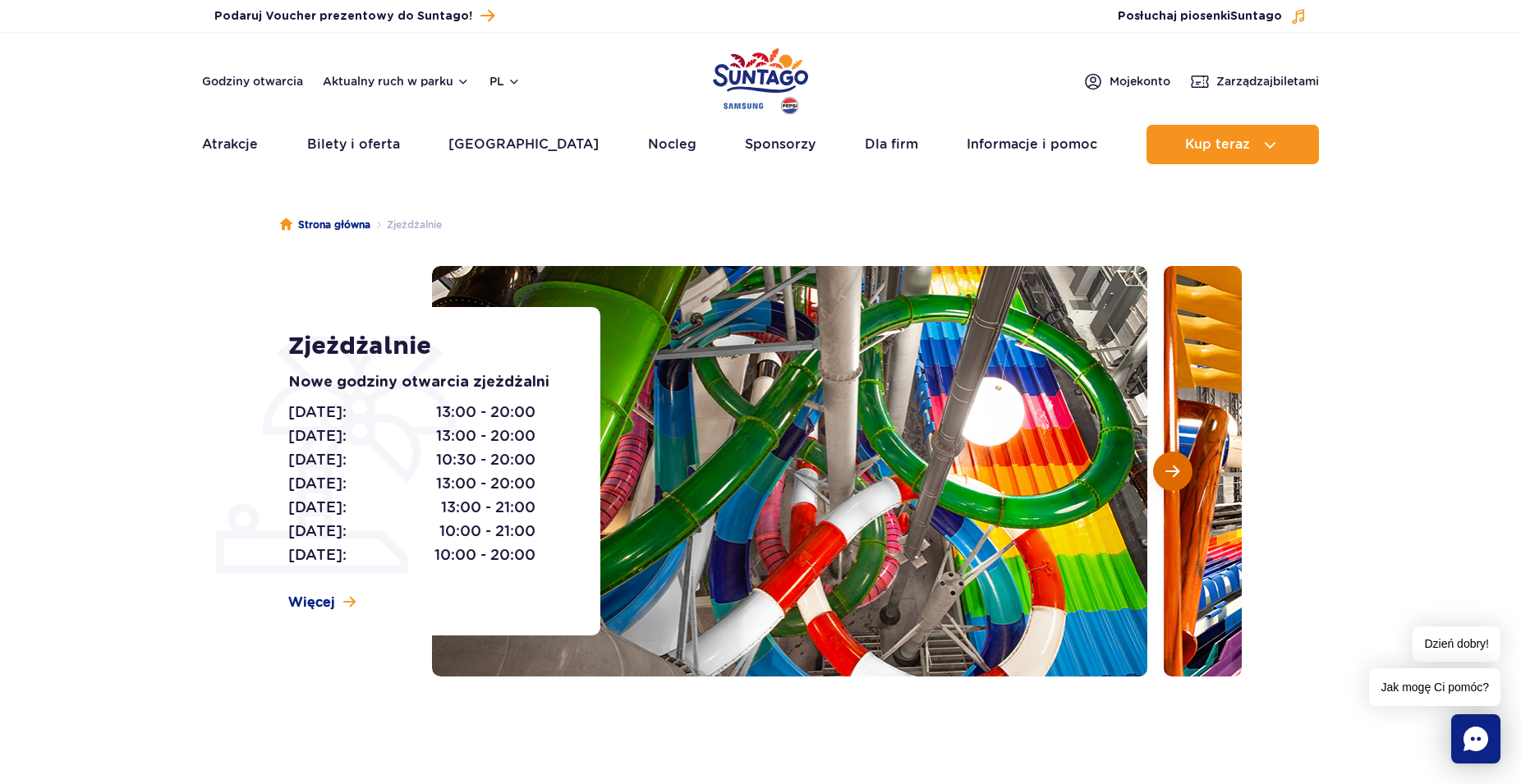
click at [1158, 466] on button "Następny slajd" at bounding box center [1172, 471] width 39 height 39
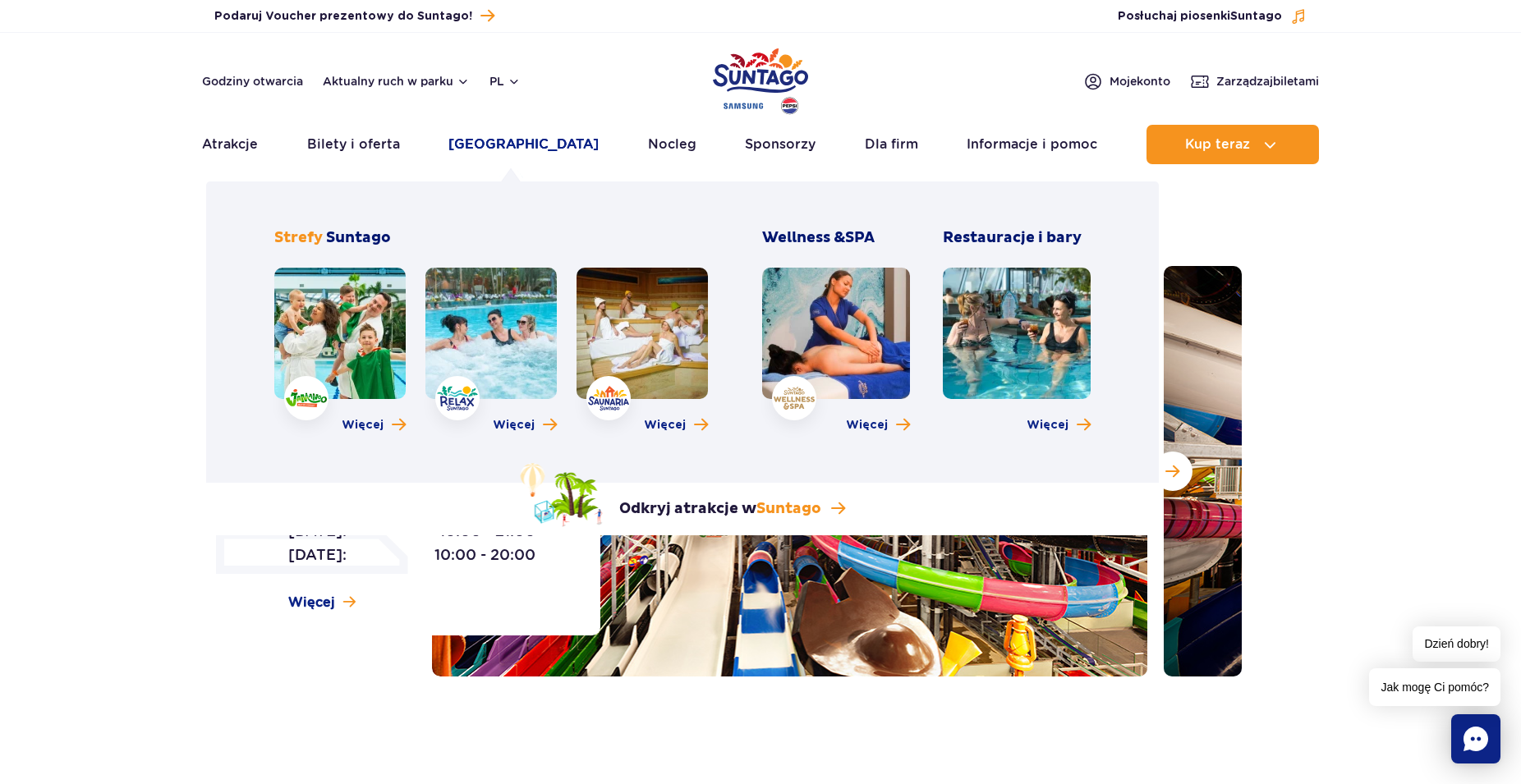
click at [522, 143] on link "[GEOGRAPHIC_DATA]" at bounding box center [522, 144] width 150 height 39
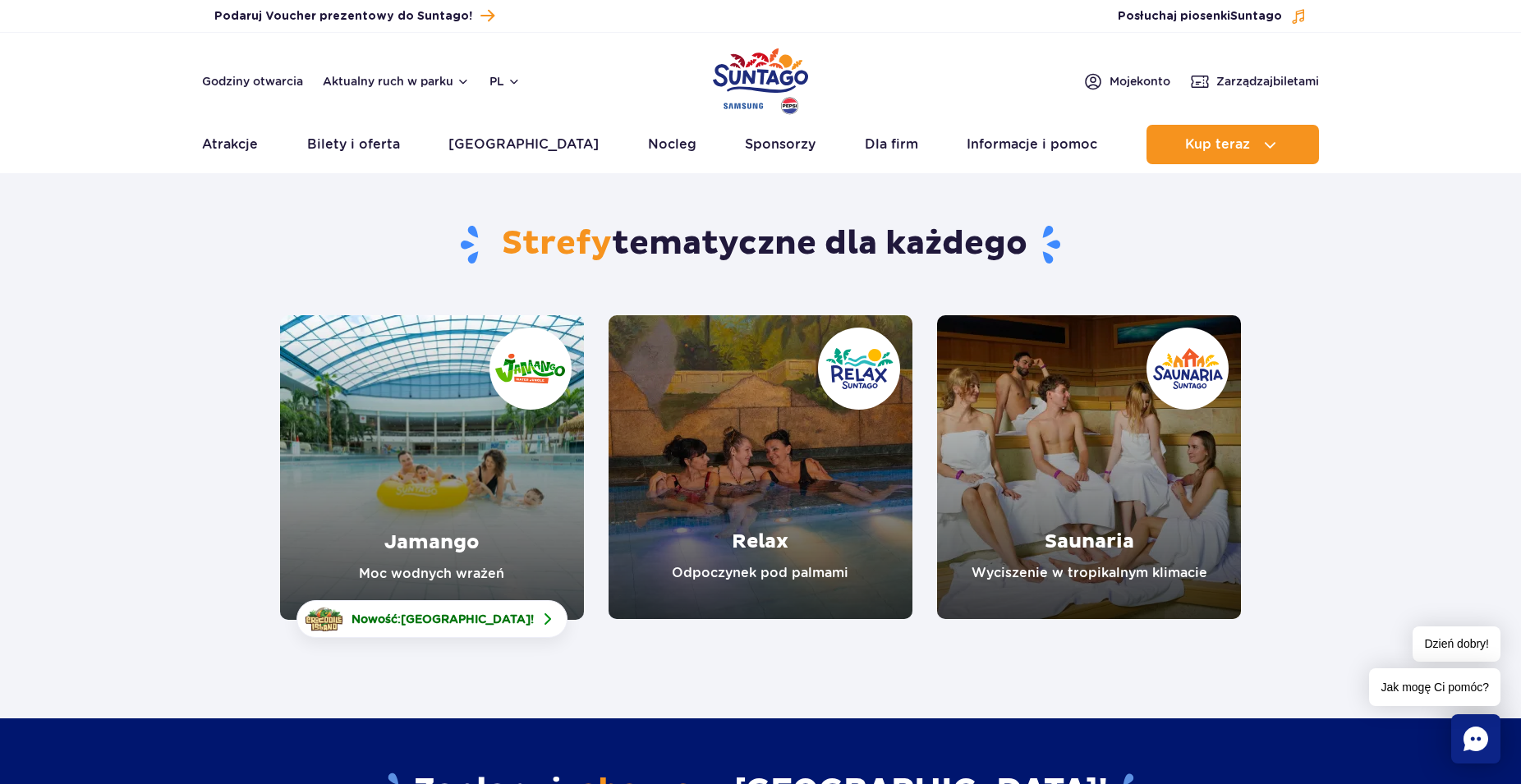
click at [491, 455] on link "Jamango" at bounding box center [432, 467] width 303 height 304
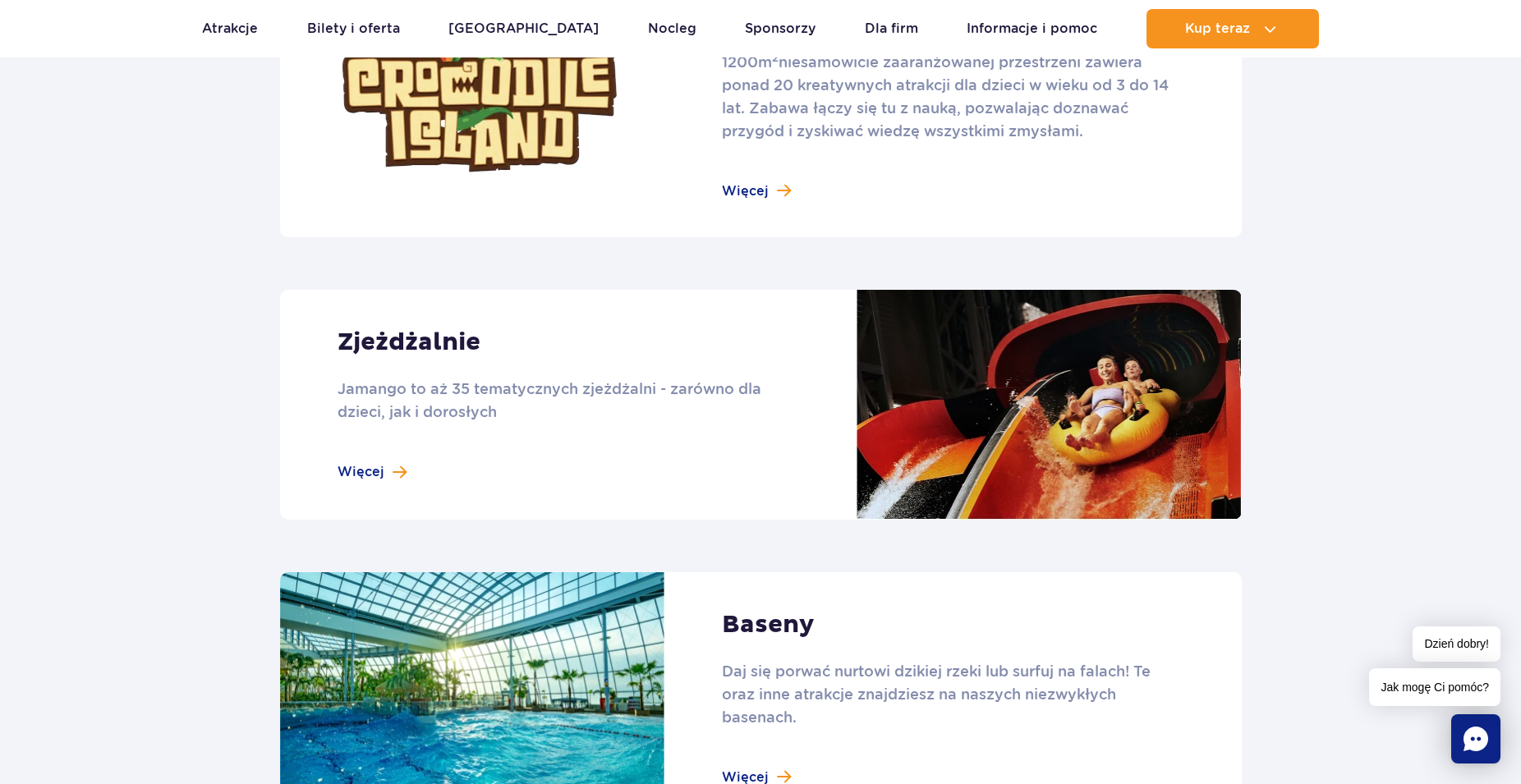
scroll to position [1675, 0]
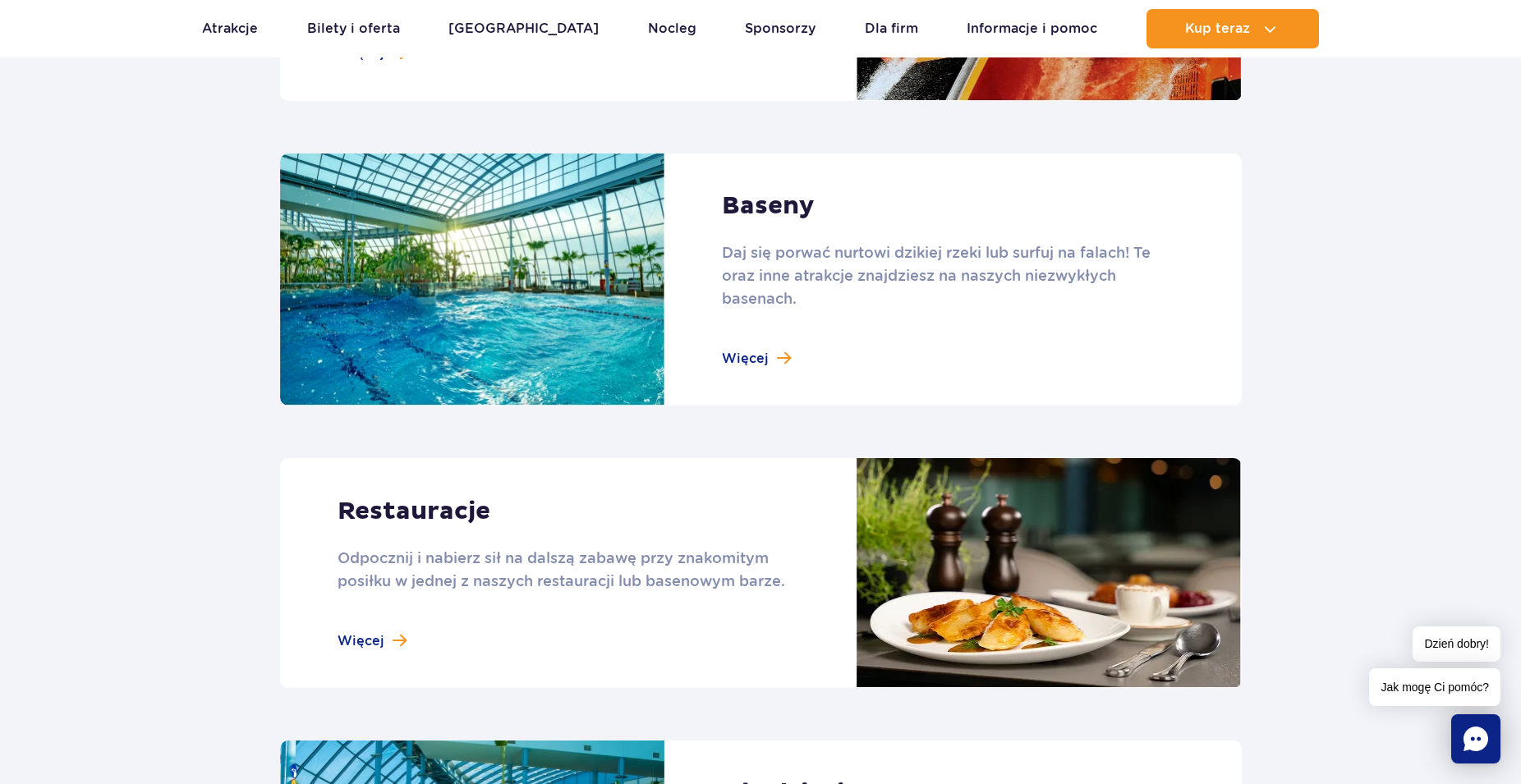
click at [755, 358] on link at bounding box center [760, 280] width 961 height 253
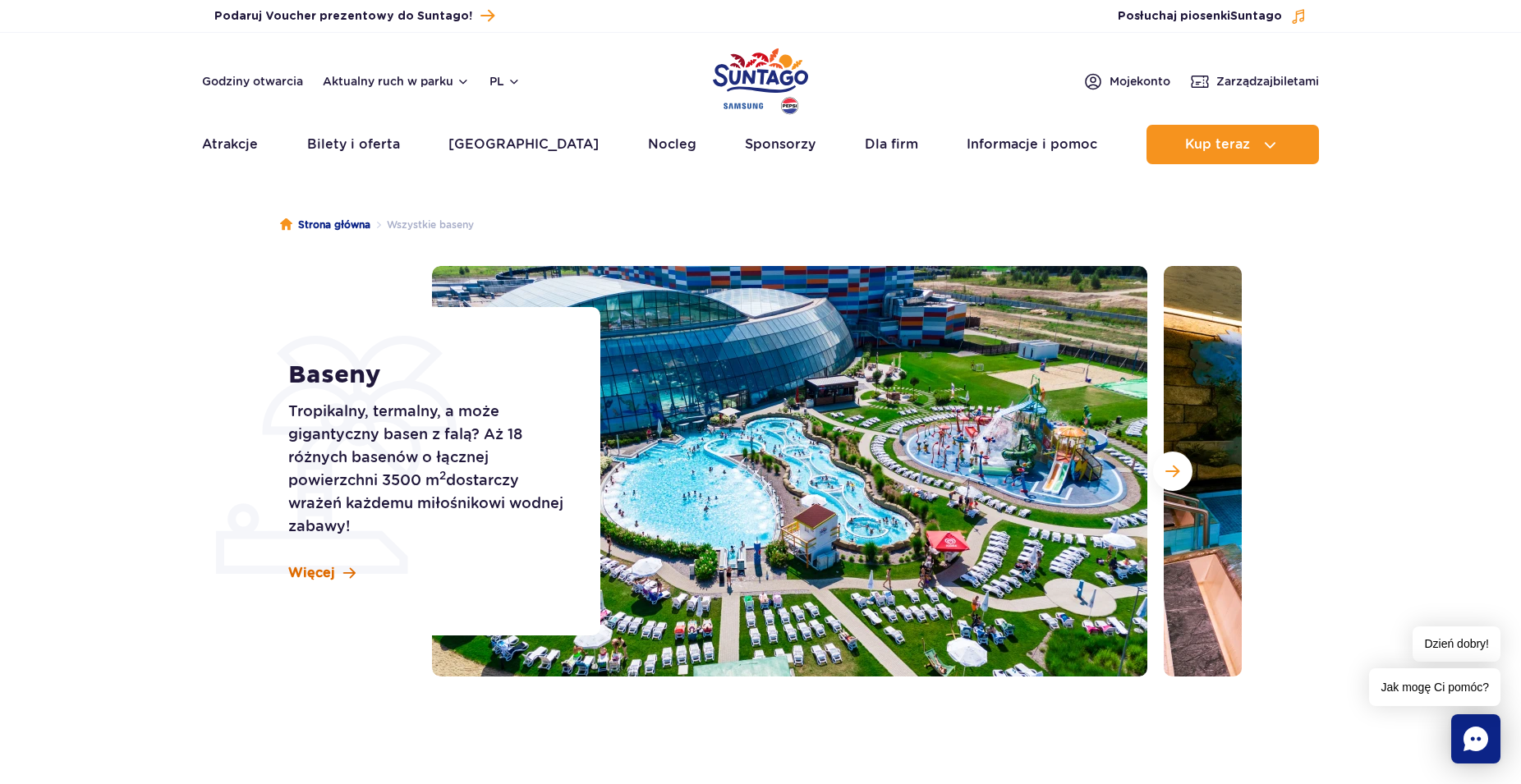
click at [306, 571] on span "Więcej" at bounding box center [312, 573] width 47 height 18
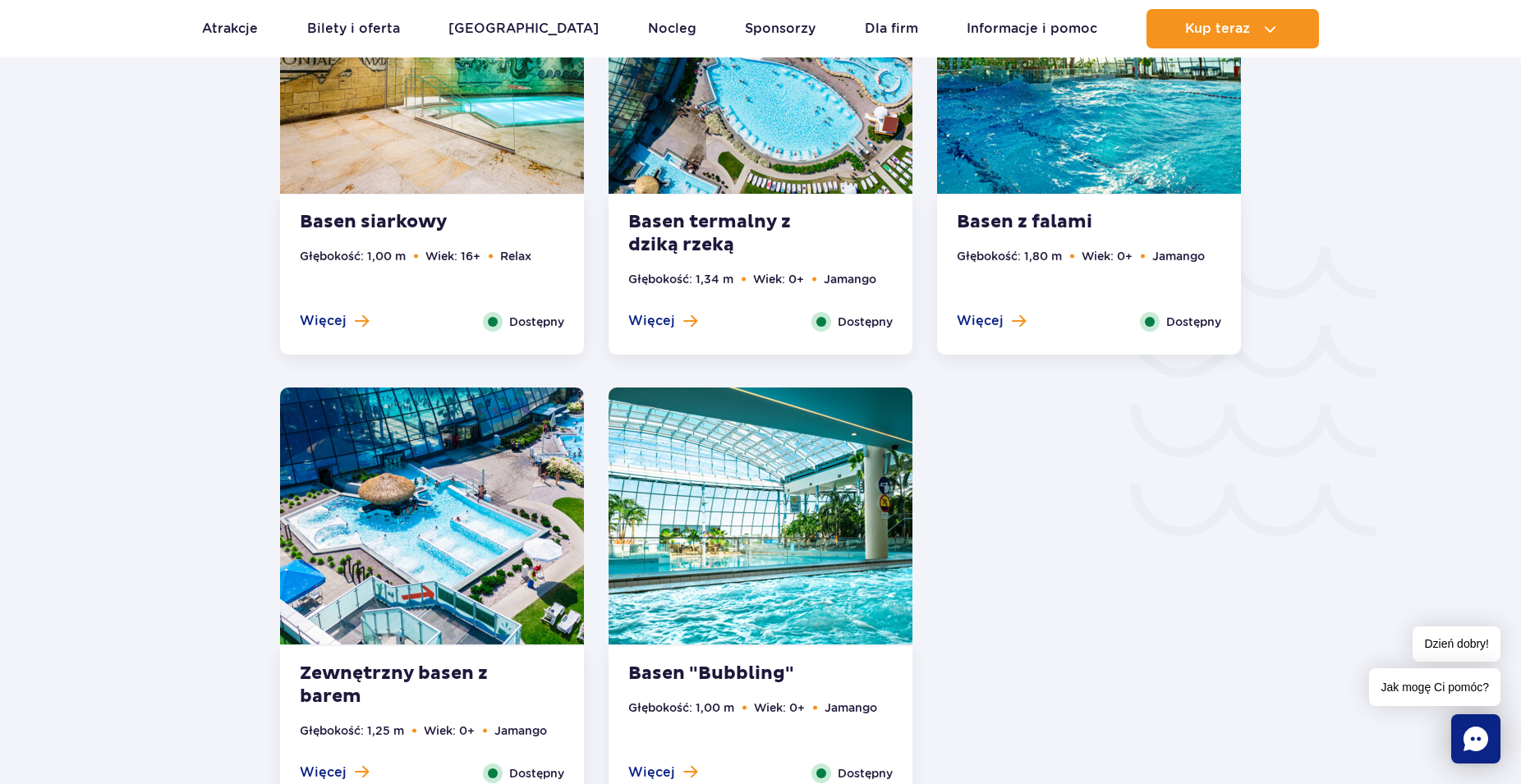
scroll to position [2754, 0]
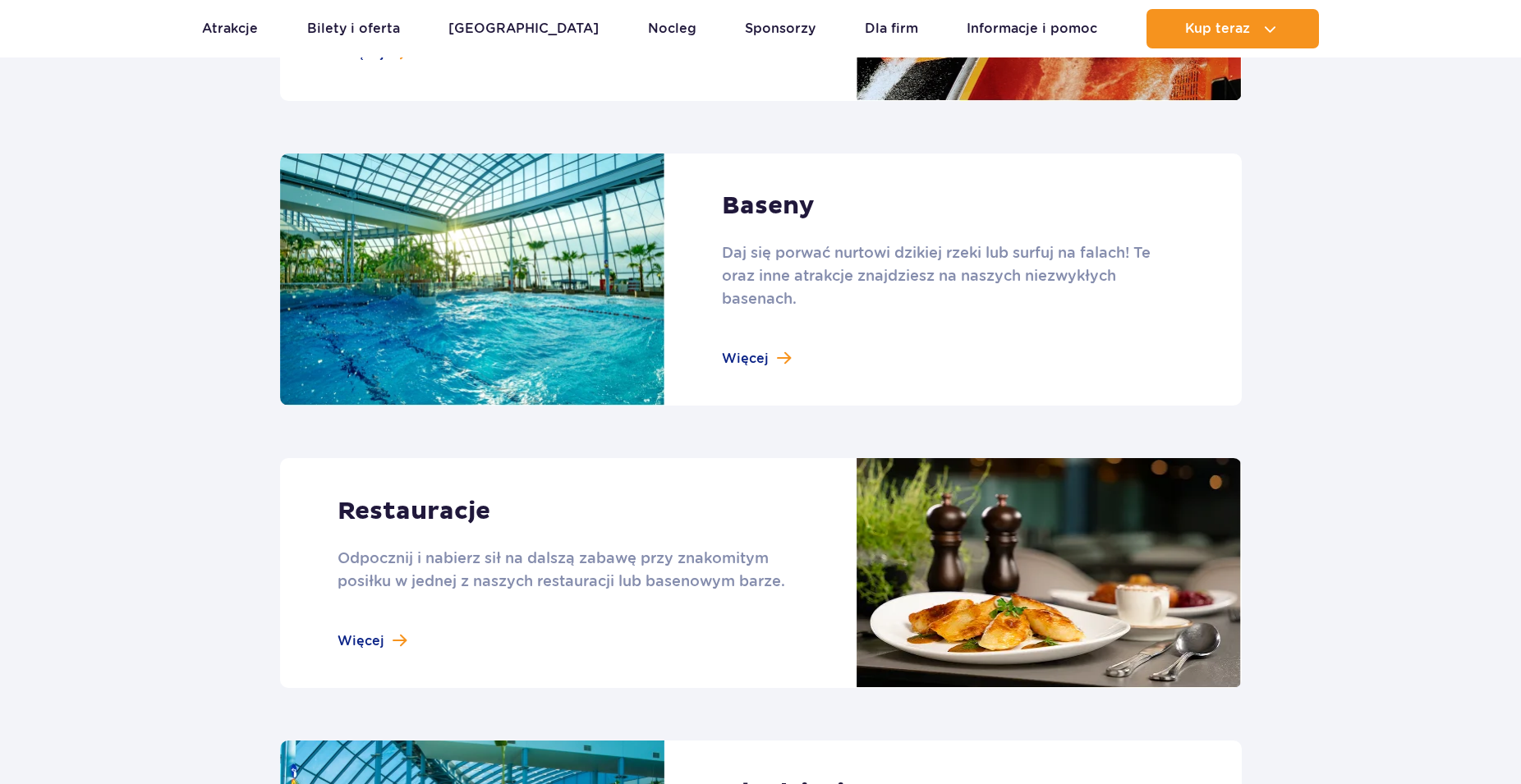
scroll to position [1256, 0]
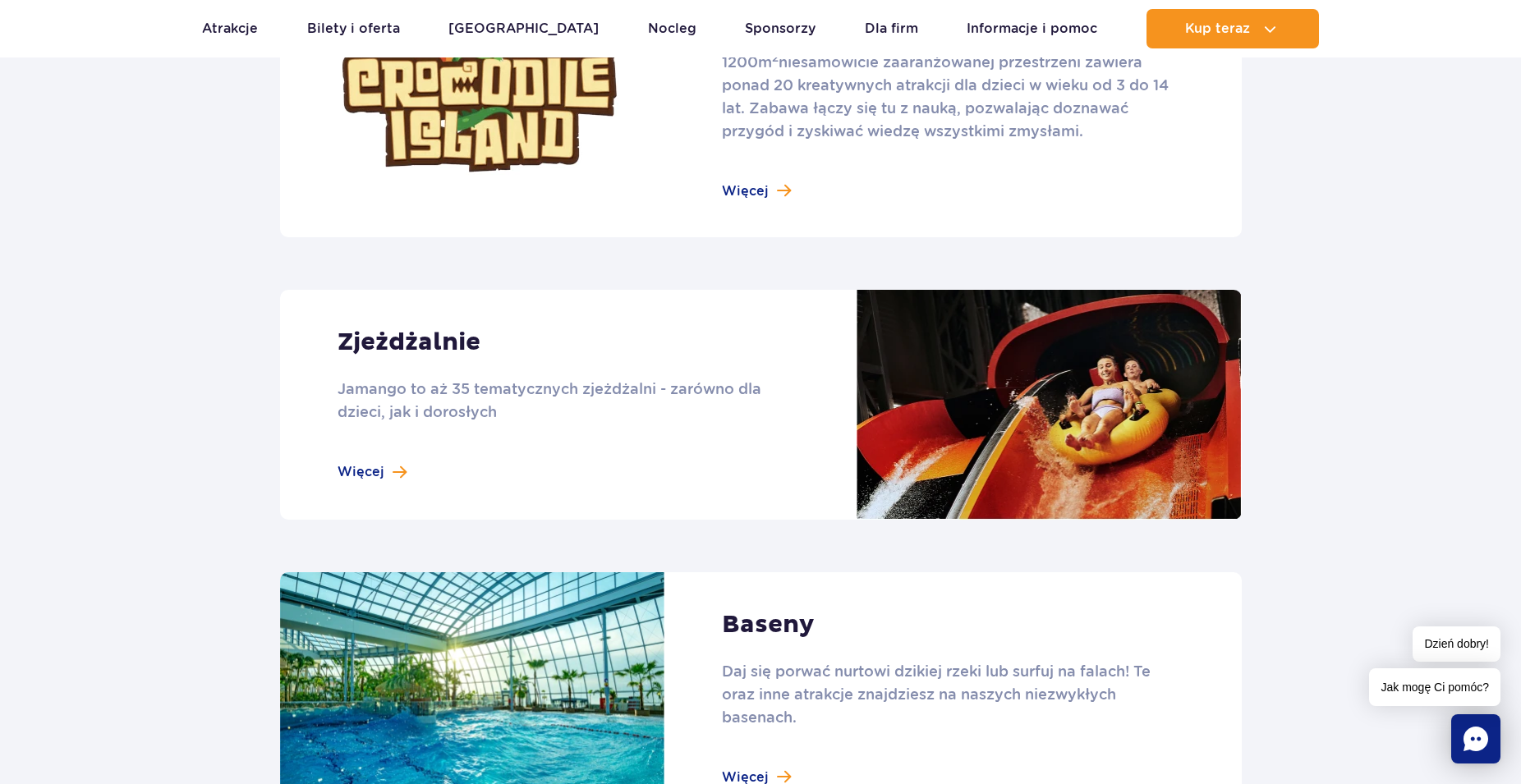
click at [356, 464] on link at bounding box center [760, 404] width 961 height 230
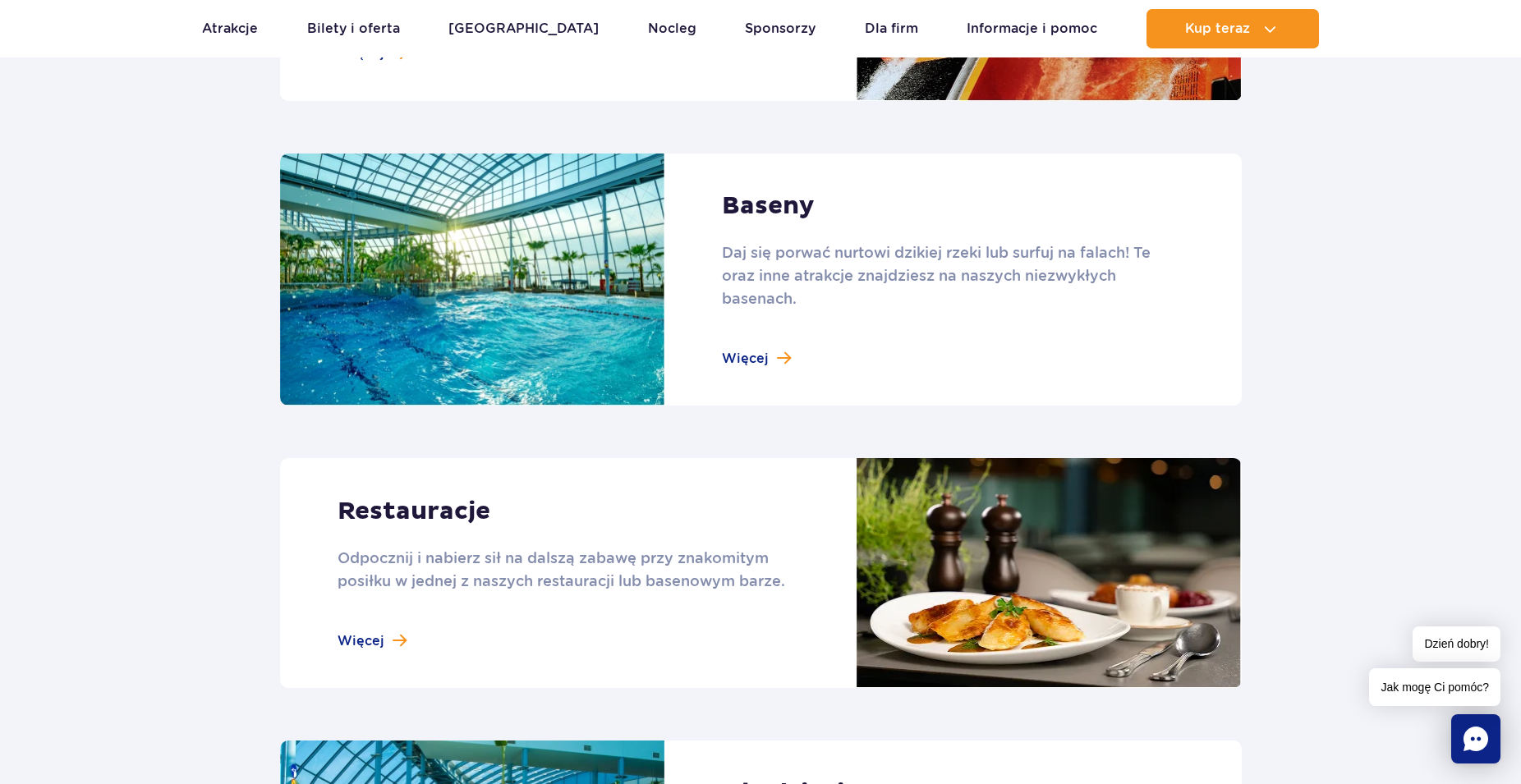
scroll to position [2094, 0]
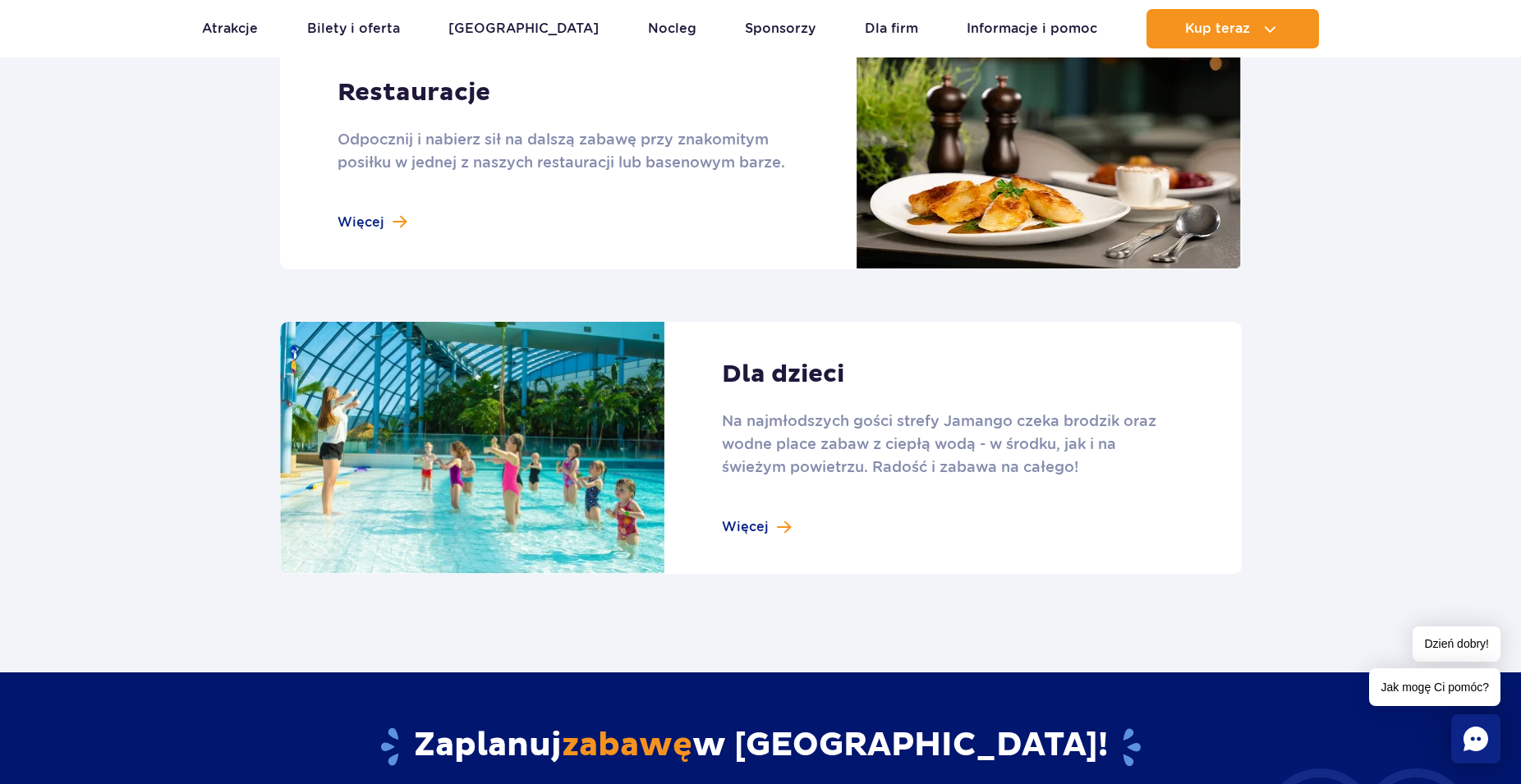
click at [750, 519] on link at bounding box center [760, 448] width 961 height 253
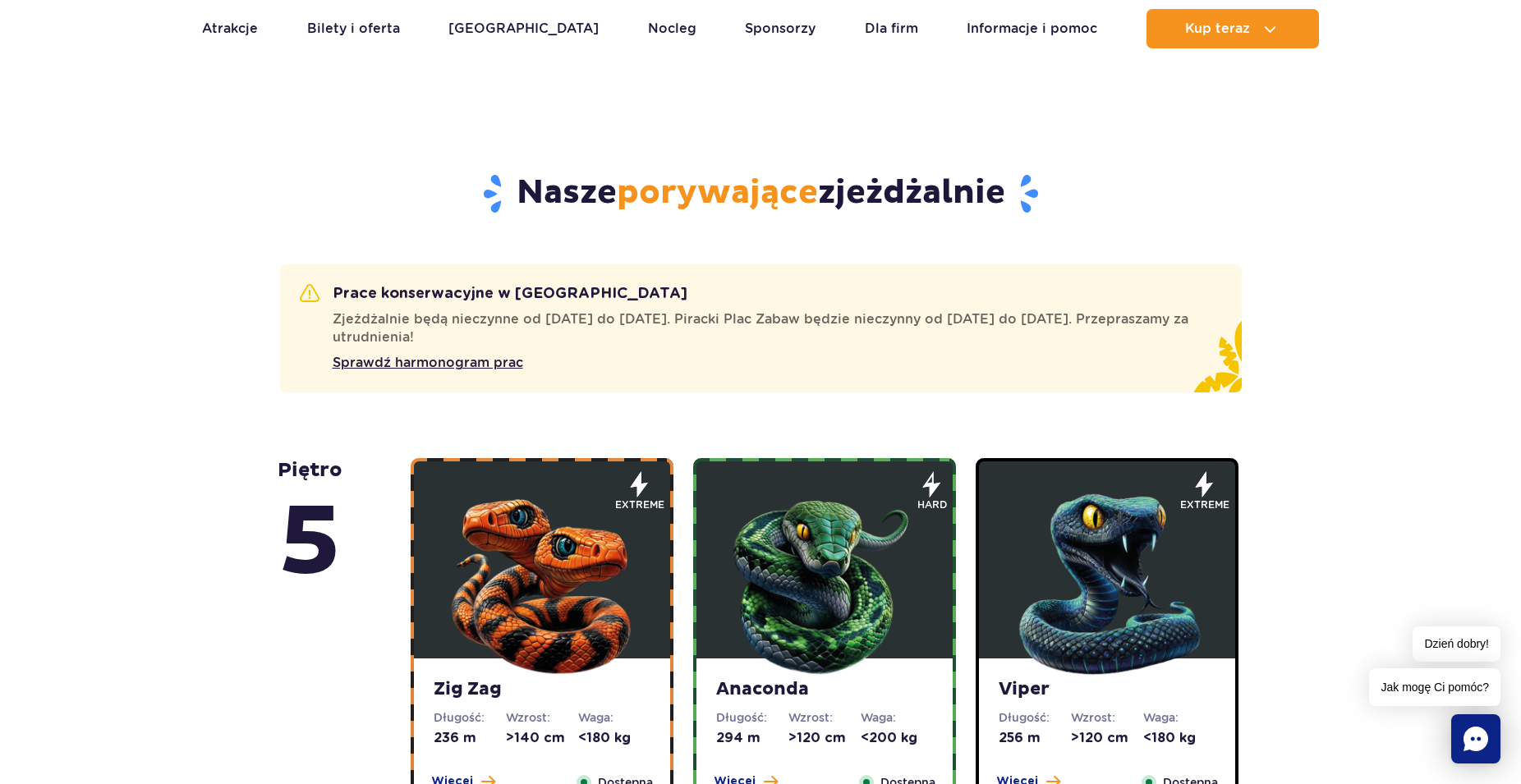
scroll to position [754, 0]
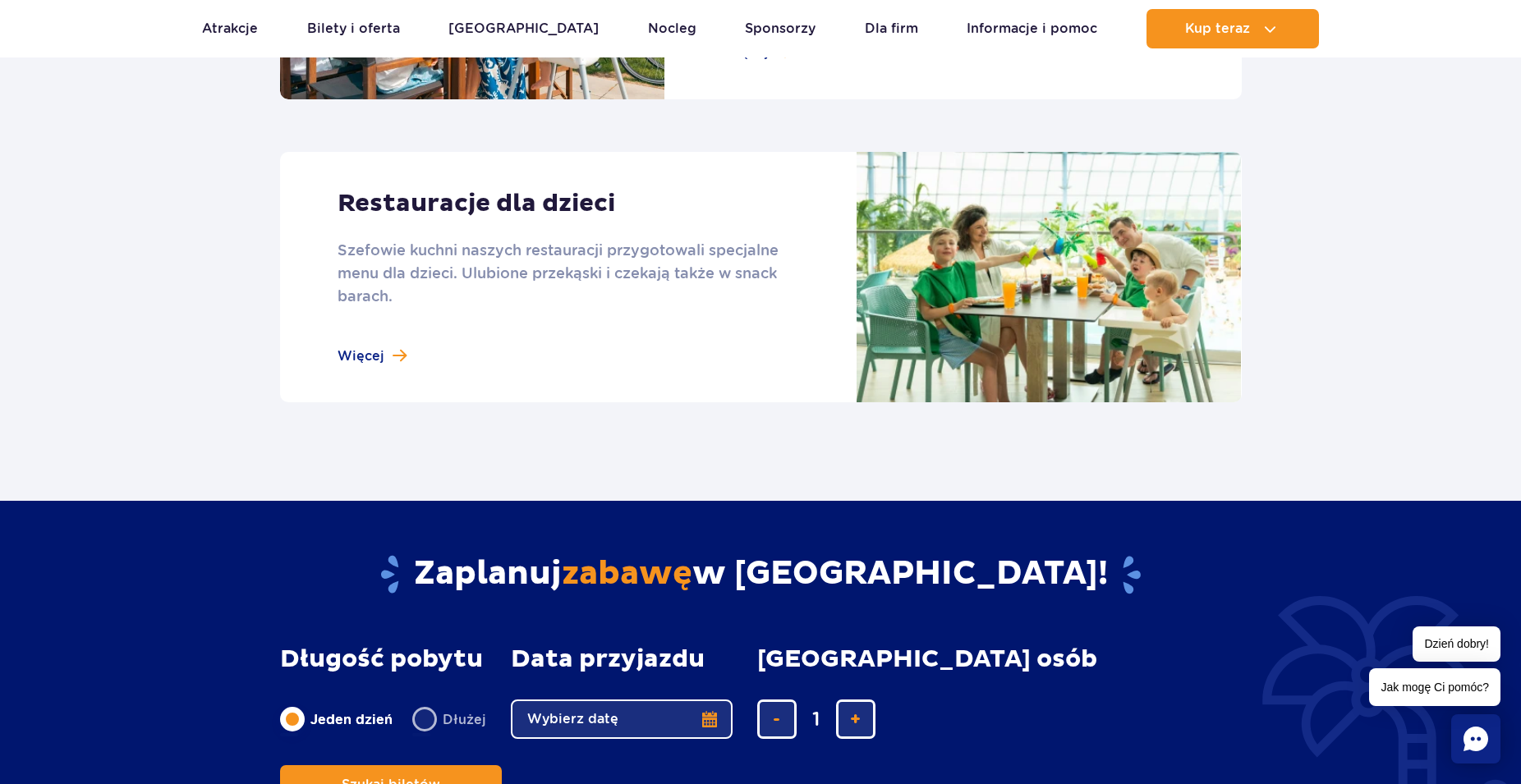
scroll to position [2261, 0]
